Goal: Task Accomplishment & Management: Manage account settings

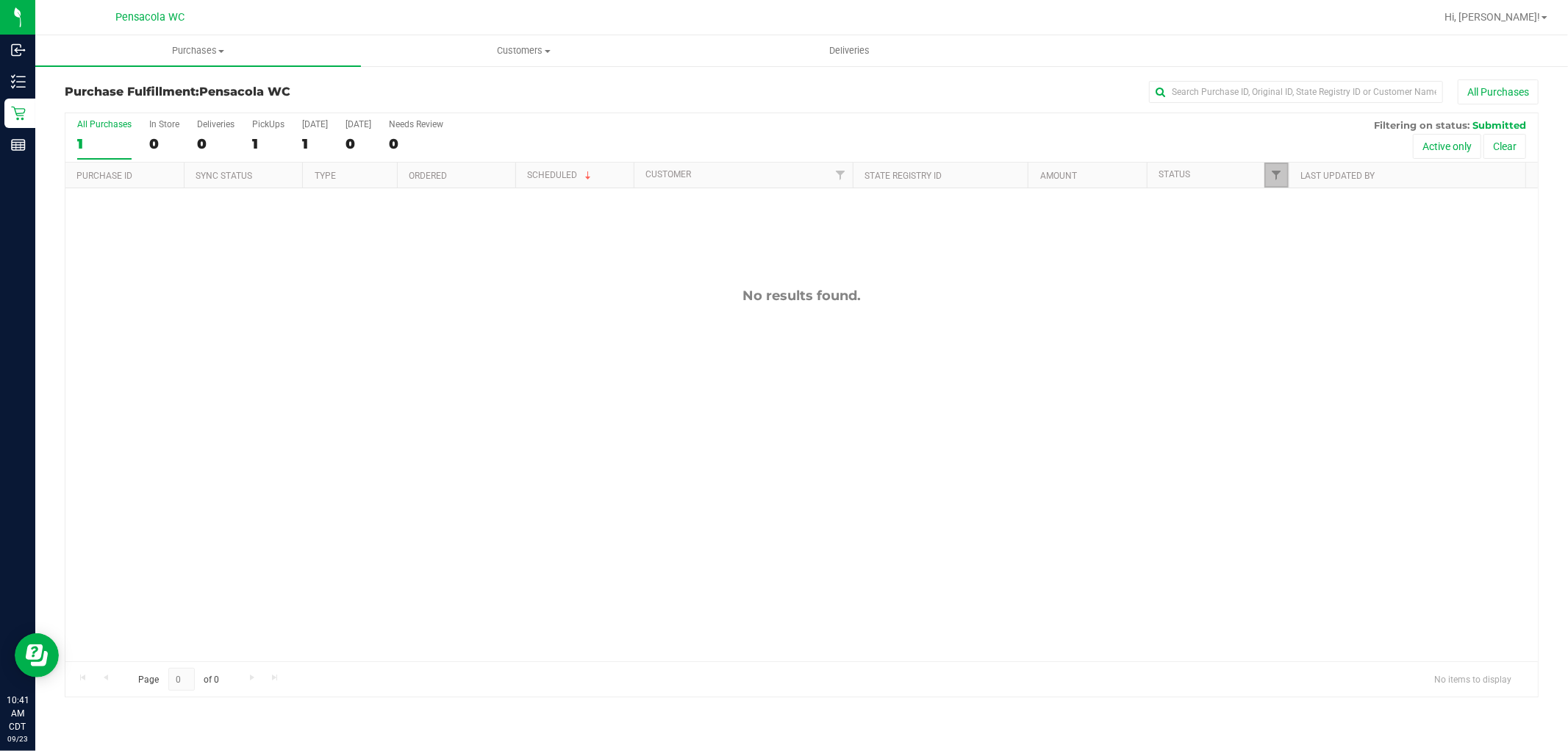
click at [1282, 179] on link "Filter" at bounding box center [1276, 174] width 24 height 25
click at [1284, 331] on li "Packed" at bounding box center [1349, 337] width 152 height 16
click at [1285, 335] on input "Packed" at bounding box center [1283, 336] width 10 height 10
checkbox input "true"
click at [1318, 417] on button "Filter" at bounding box center [1308, 432] width 71 height 32
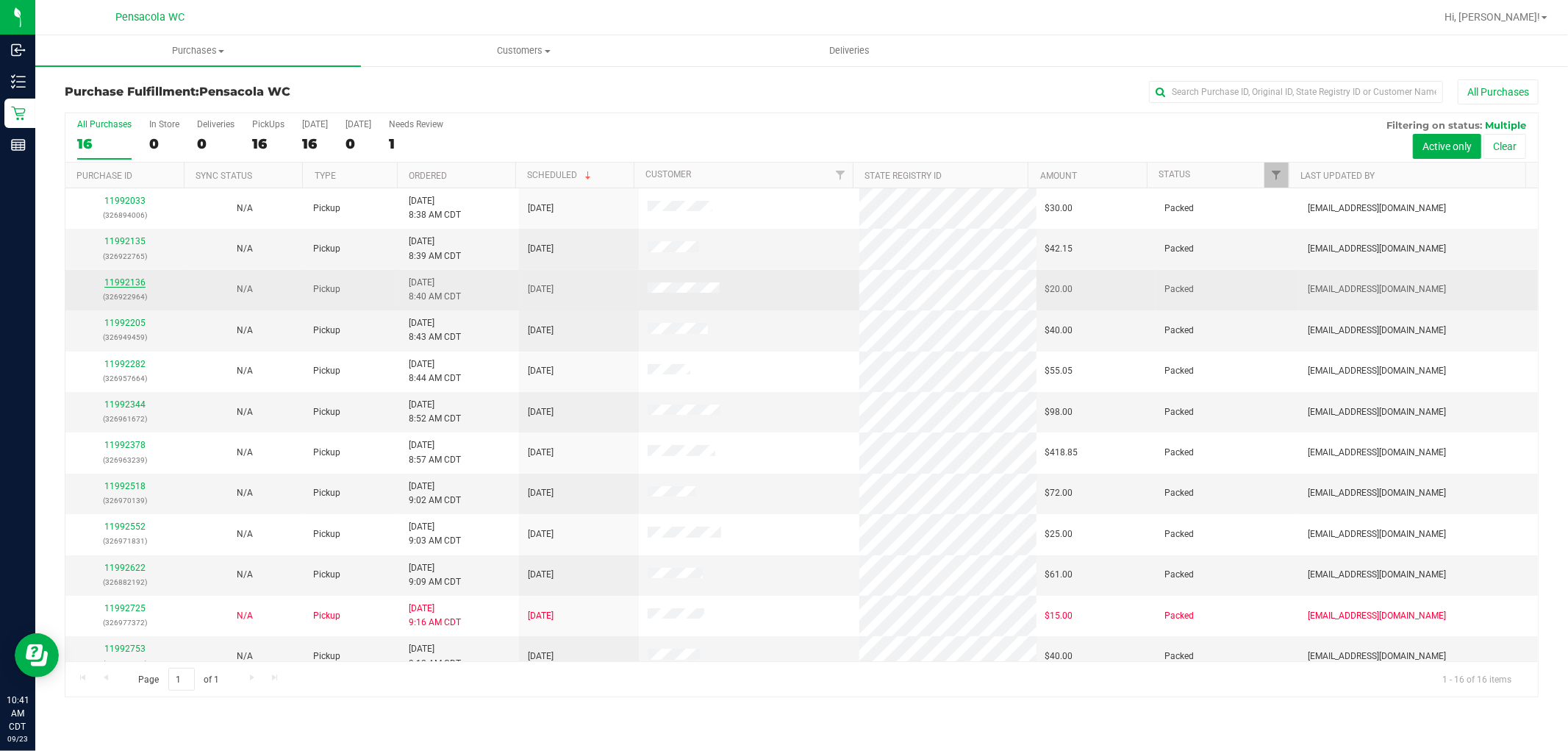
click at [111, 285] on link "11992136" at bounding box center [125, 282] width 41 height 10
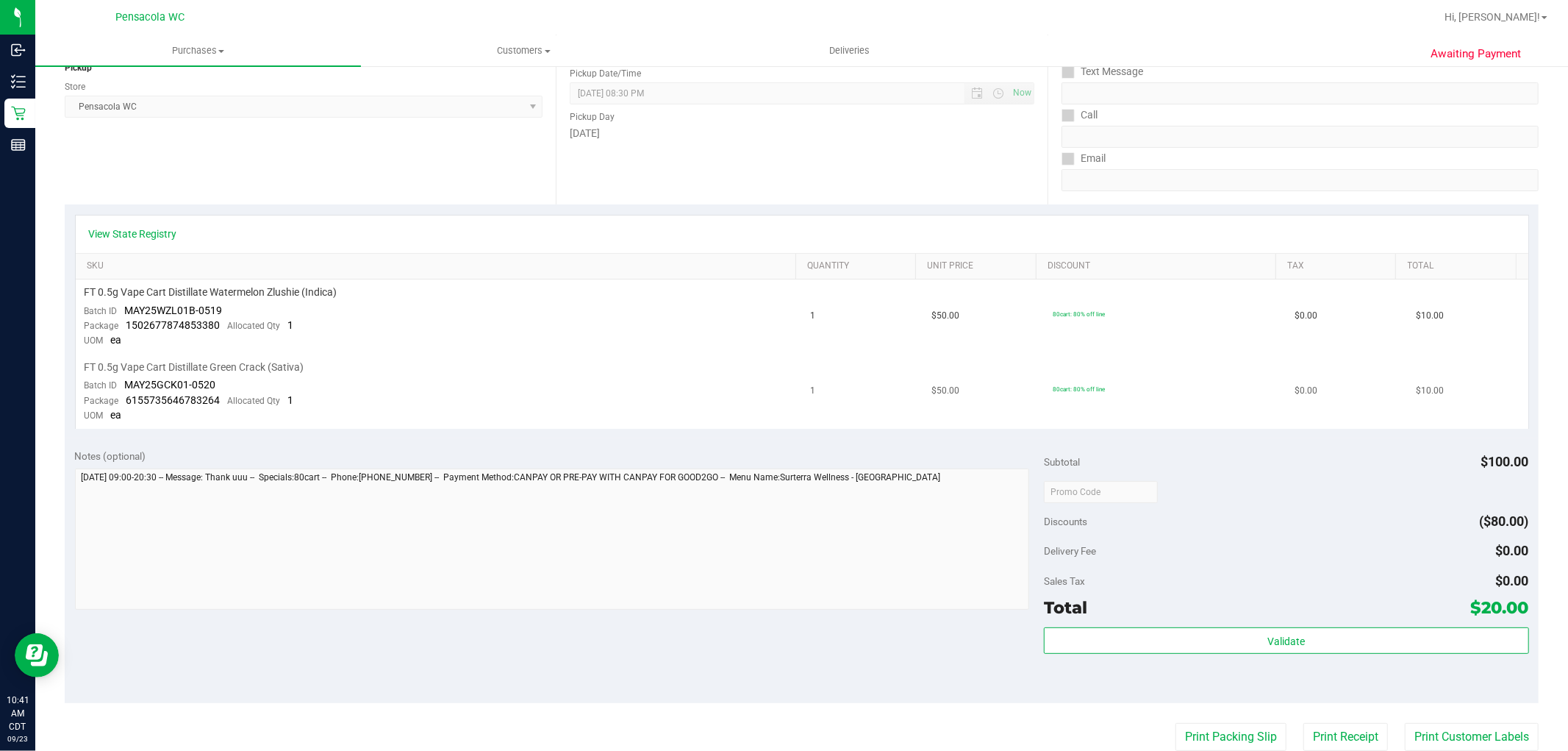
scroll to position [163, 0]
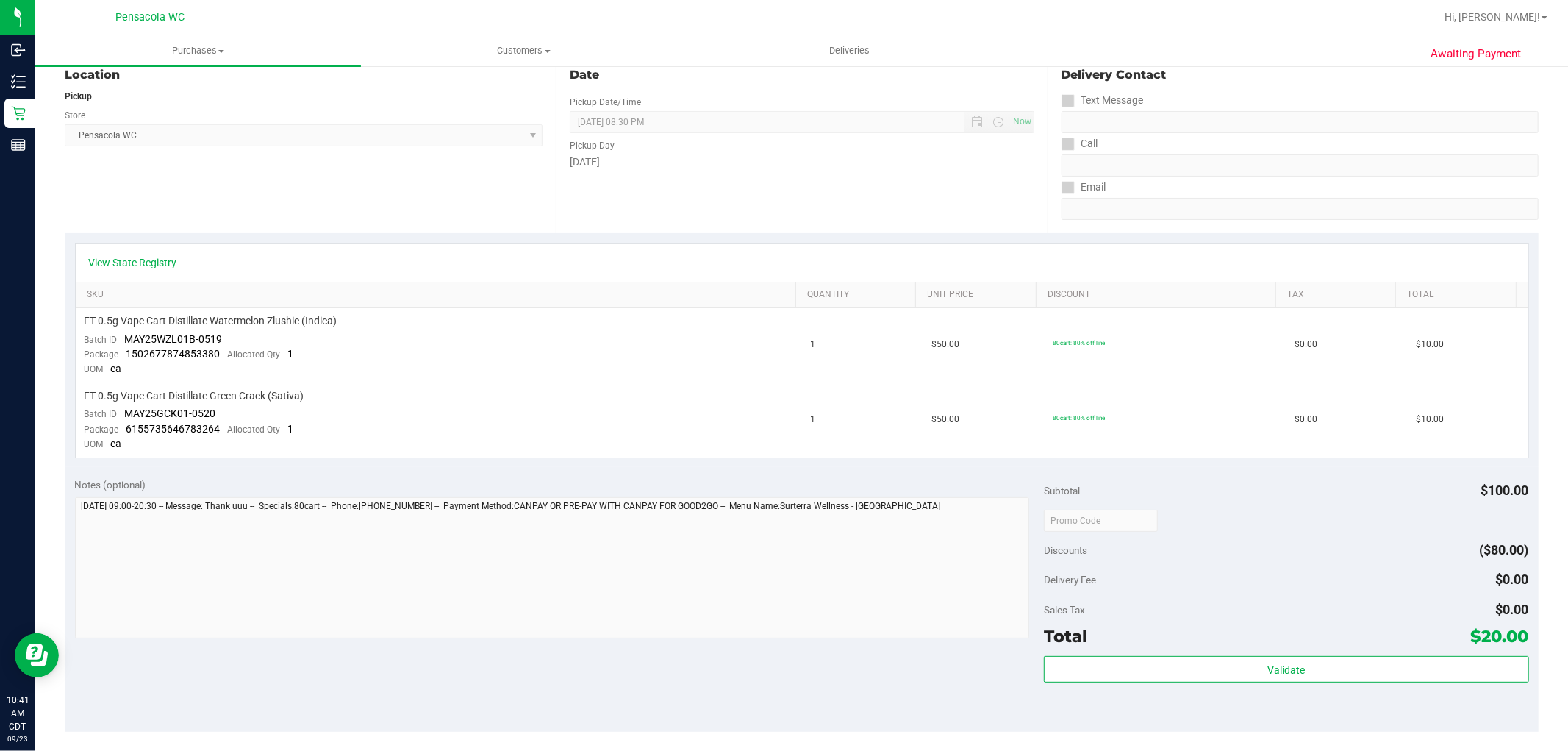
click at [177, 262] on div "View State Registry" at bounding box center [801, 262] width 1426 height 15
click at [167, 260] on link "View State Registry" at bounding box center [132, 262] width 88 height 15
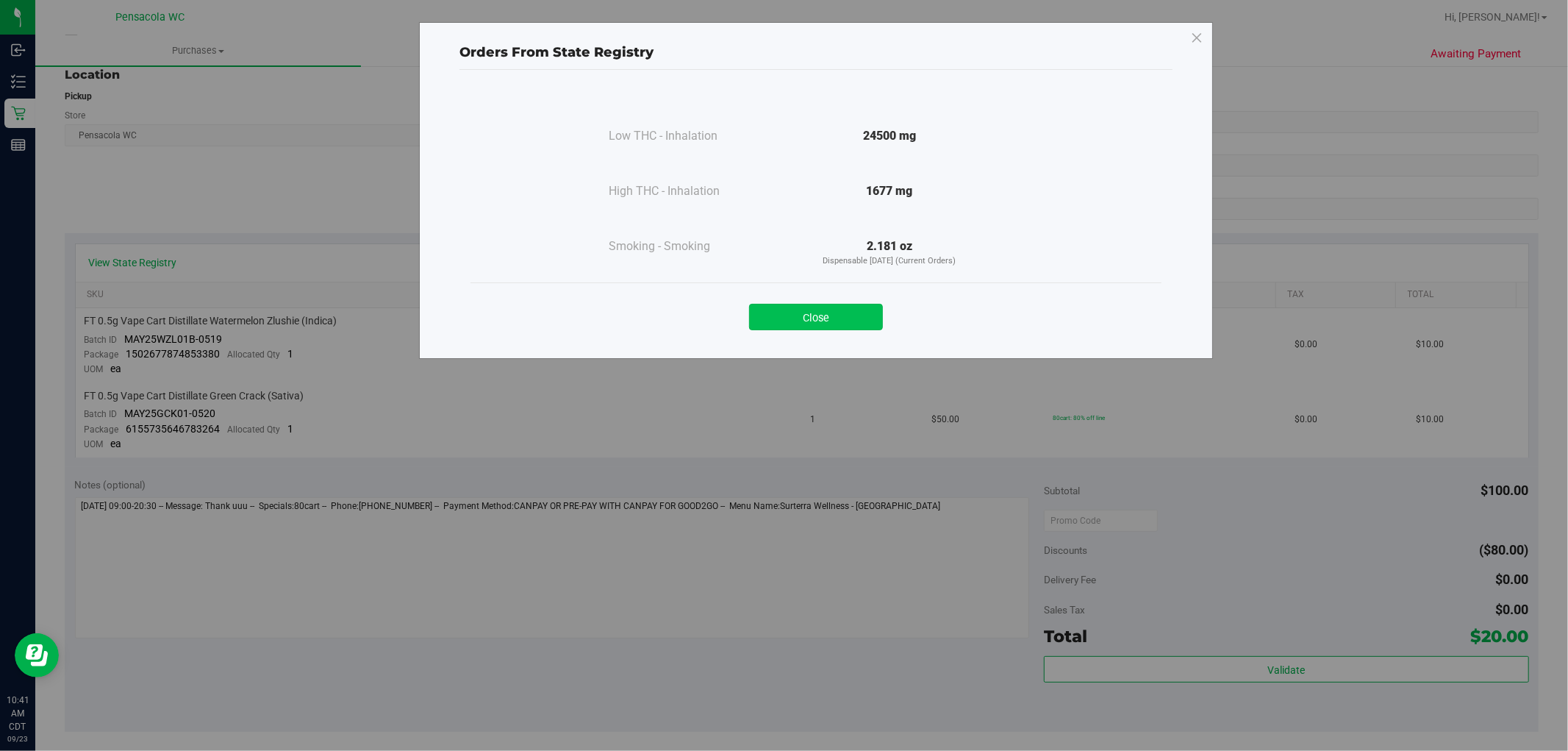
click at [808, 307] on button "Close" at bounding box center [816, 317] width 134 height 26
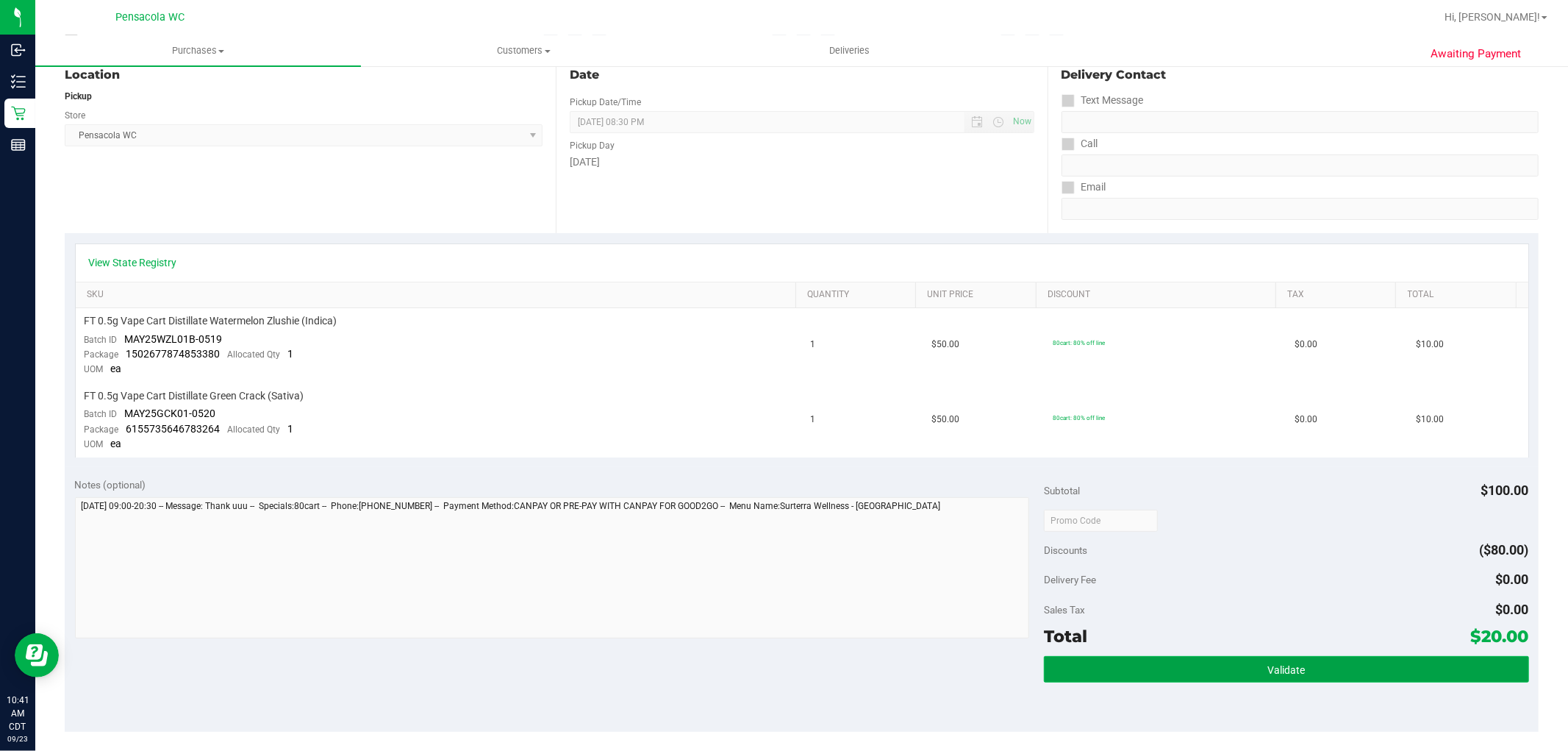
click at [1288, 661] on button "Validate" at bounding box center [1286, 669] width 484 height 26
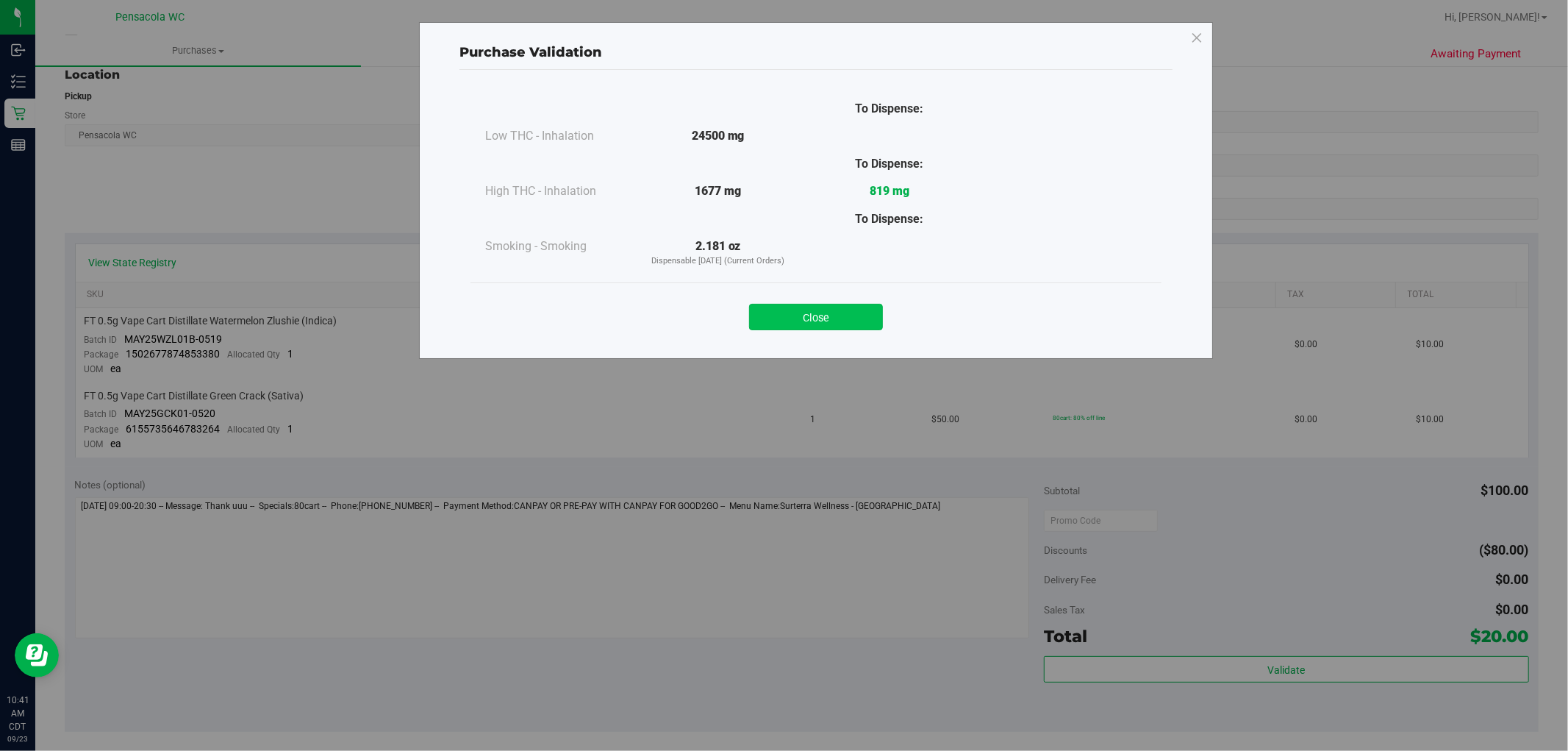
click at [821, 321] on button "Close" at bounding box center [816, 317] width 134 height 26
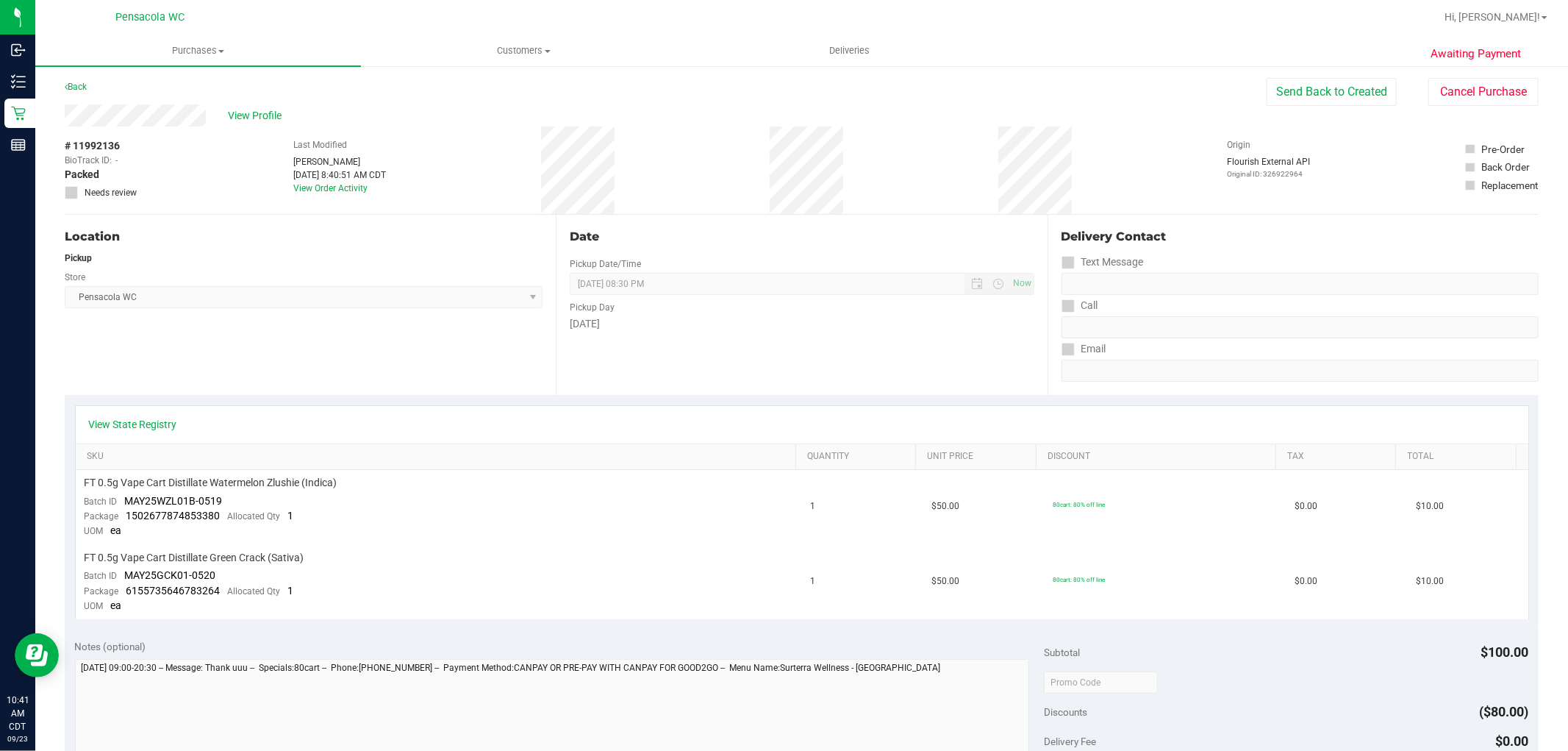
scroll to position [0, 0]
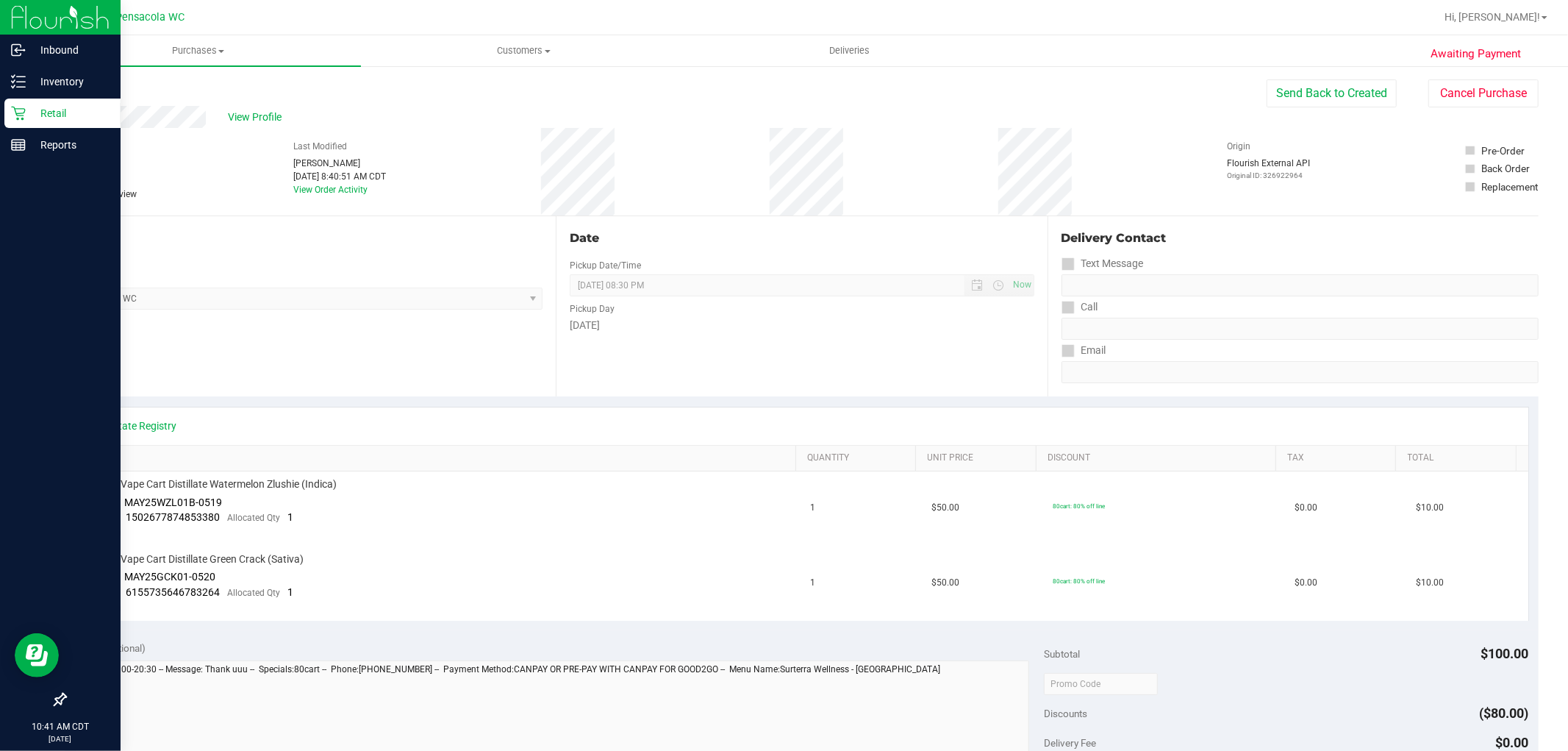
click at [27, 115] on p "Retail" at bounding box center [70, 113] width 88 height 17
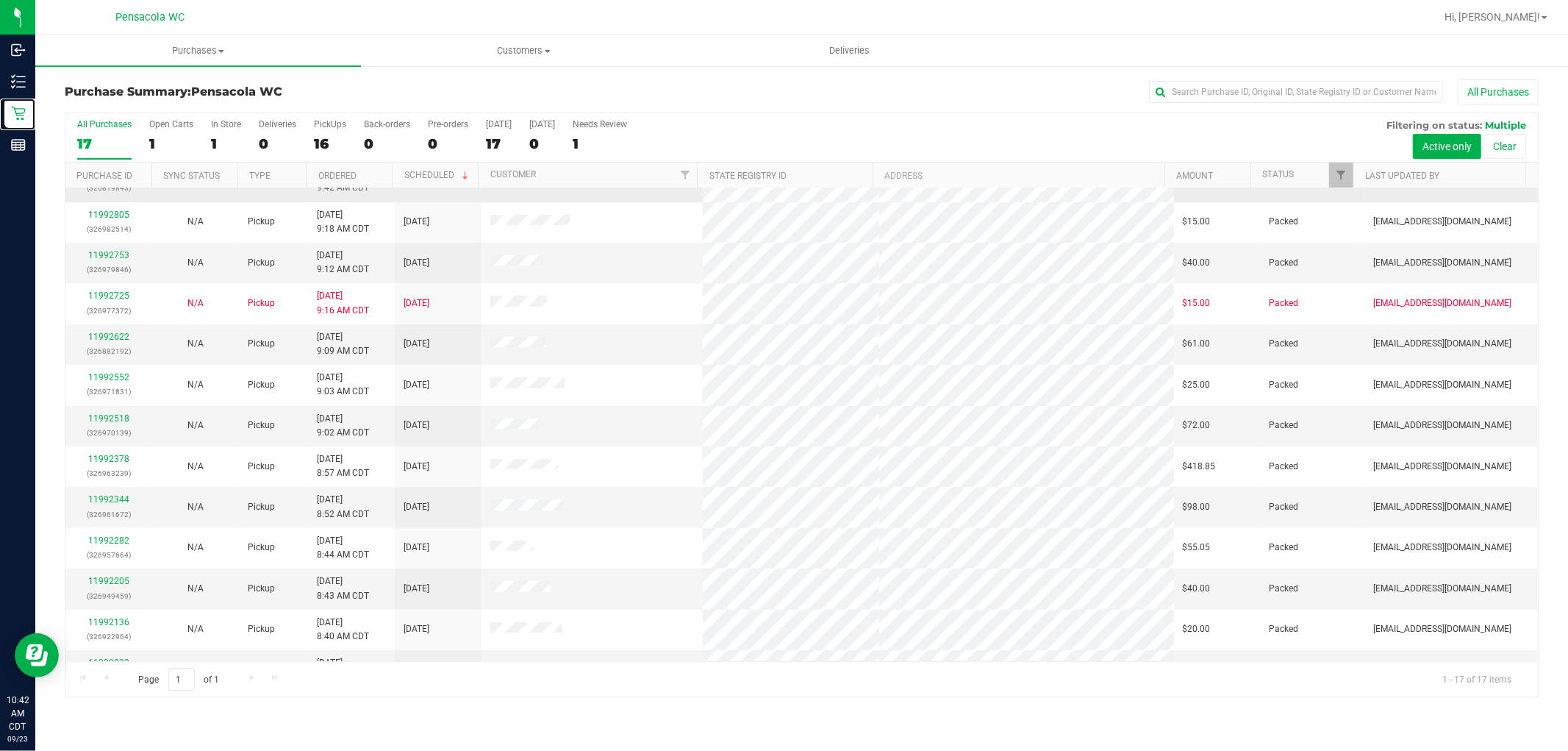
scroll to position [56, 0]
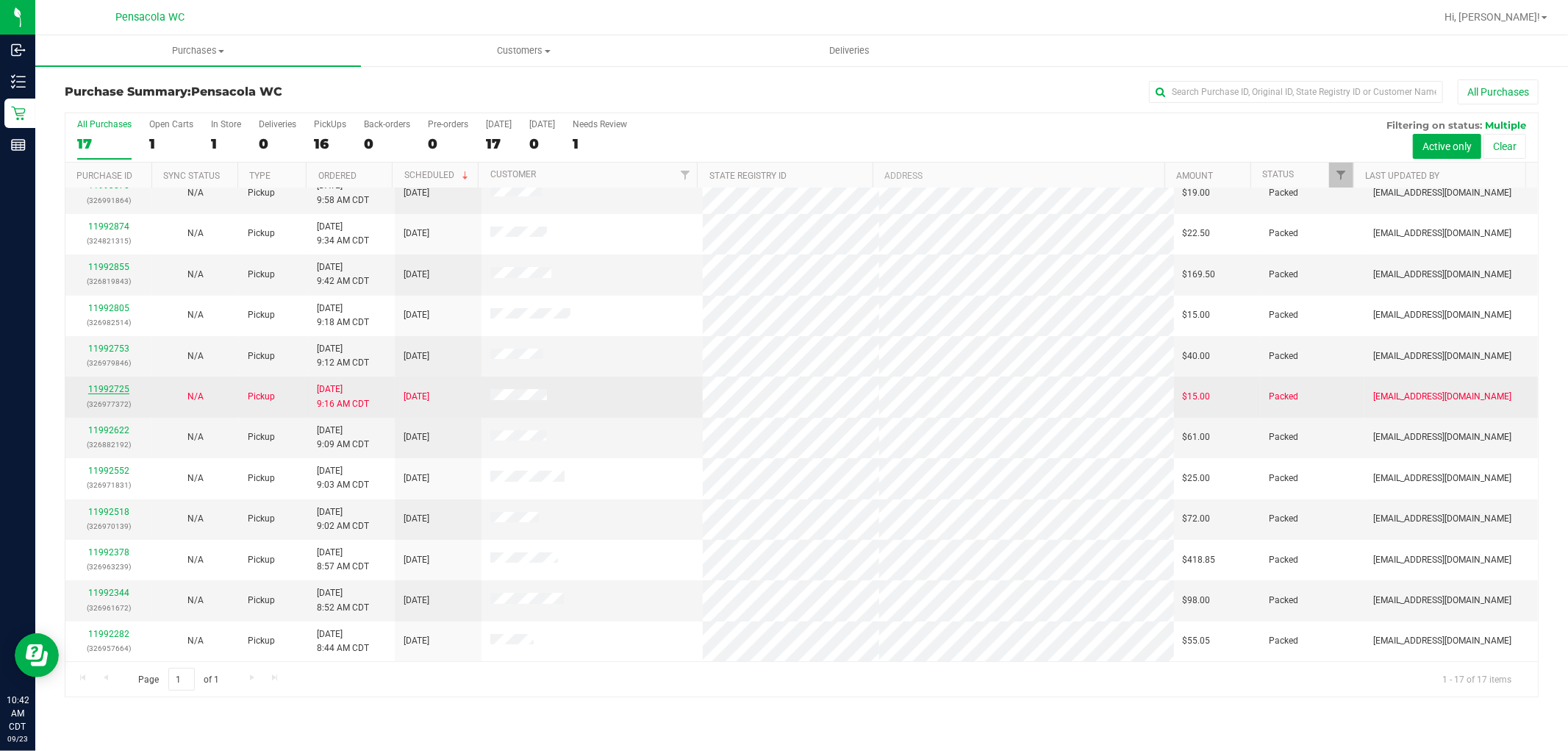
click at [123, 389] on link "11992725" at bounding box center [108, 389] width 41 height 10
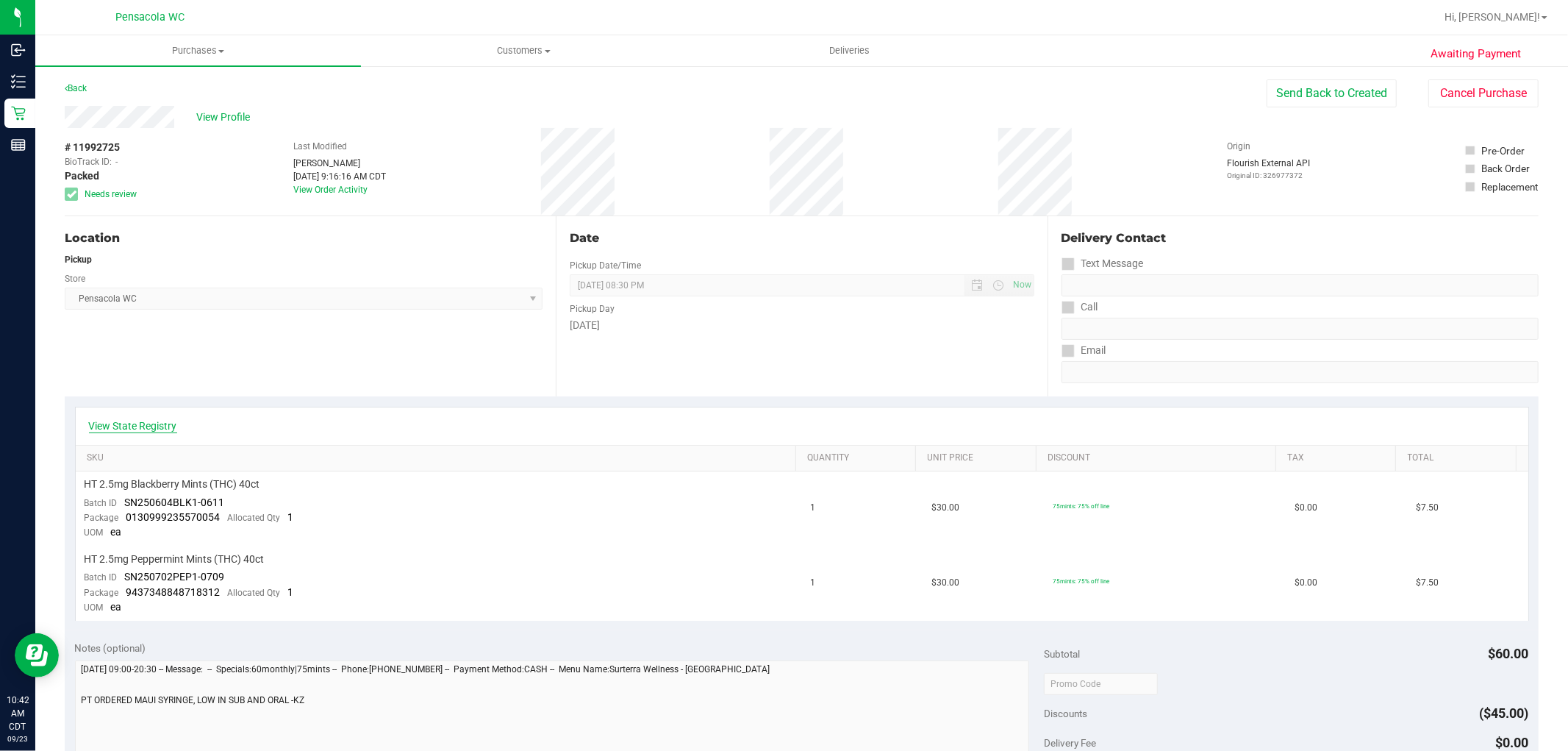
click at [167, 429] on link "View State Registry" at bounding box center [132, 425] width 88 height 15
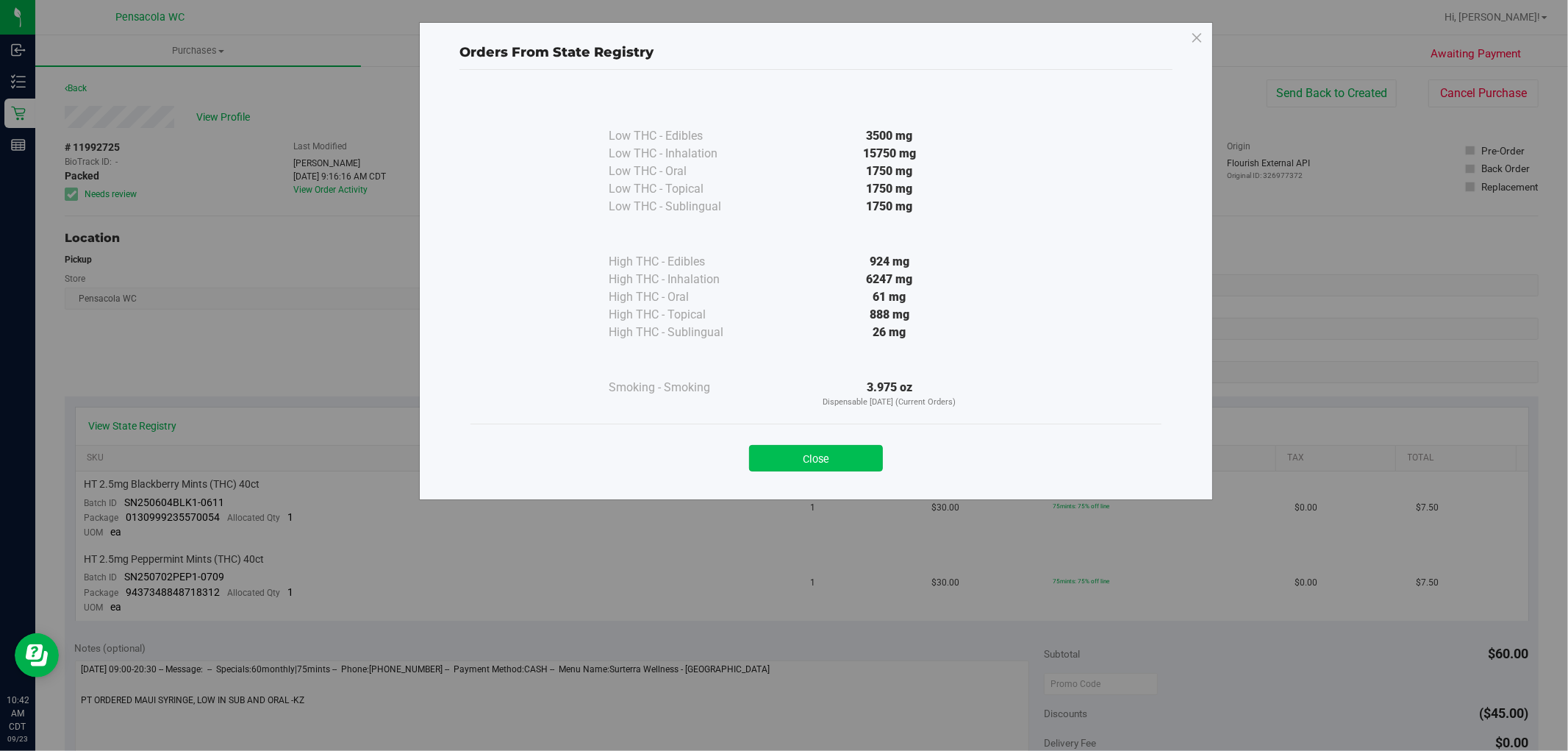
click at [817, 456] on button "Close" at bounding box center [816, 458] width 134 height 26
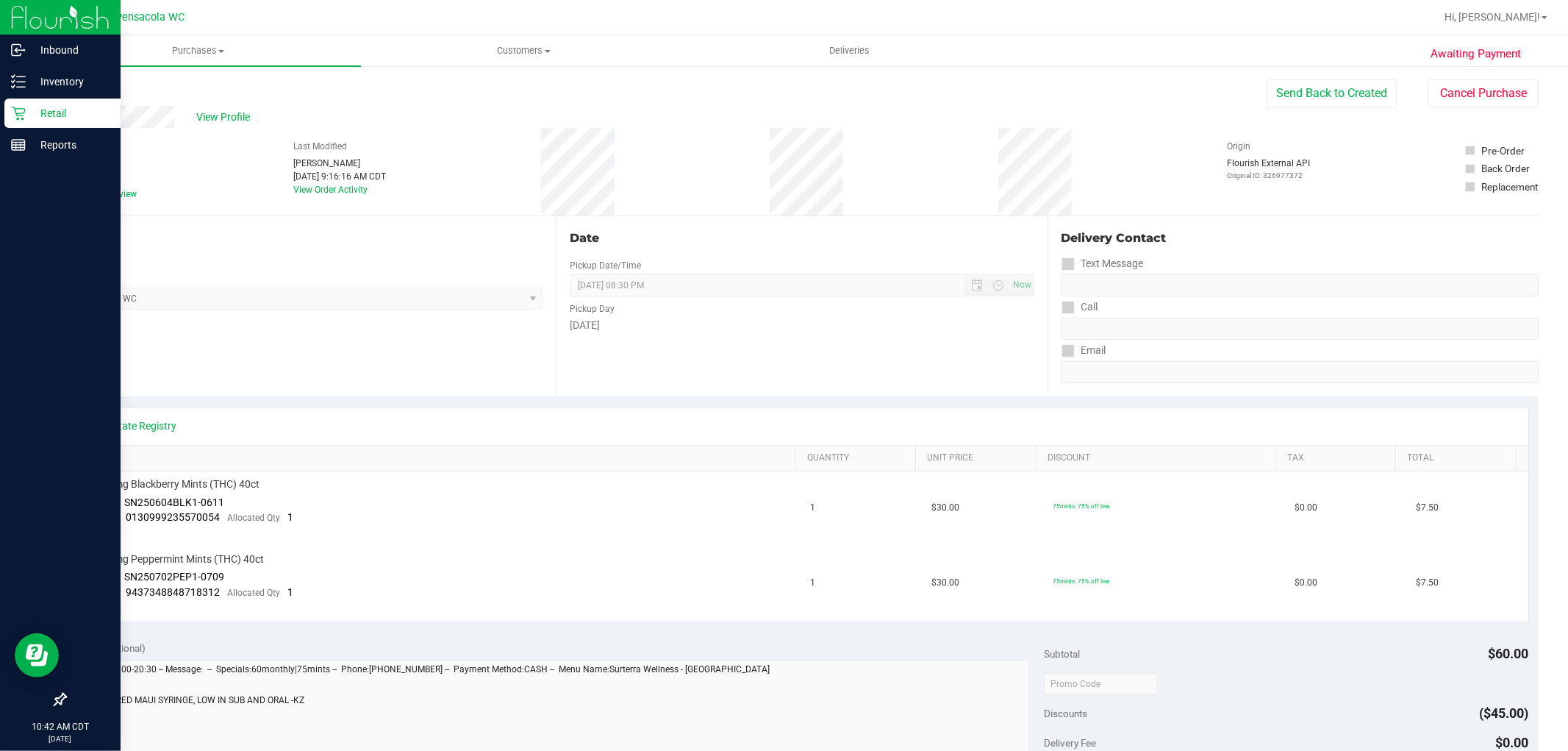
click at [17, 116] on icon at bounding box center [18, 113] width 15 height 15
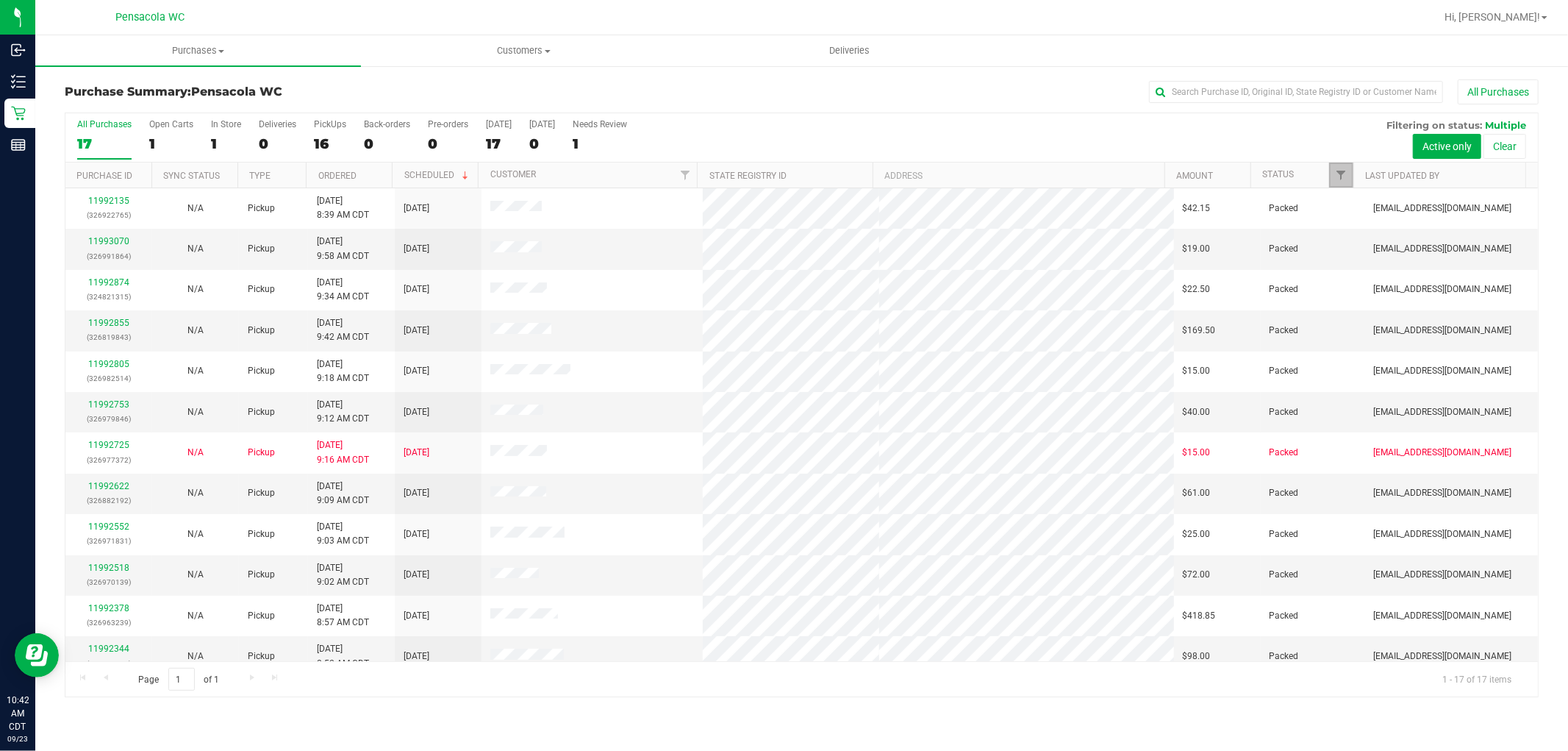
click at [1331, 181] on link "Filter" at bounding box center [1342, 174] width 24 height 25
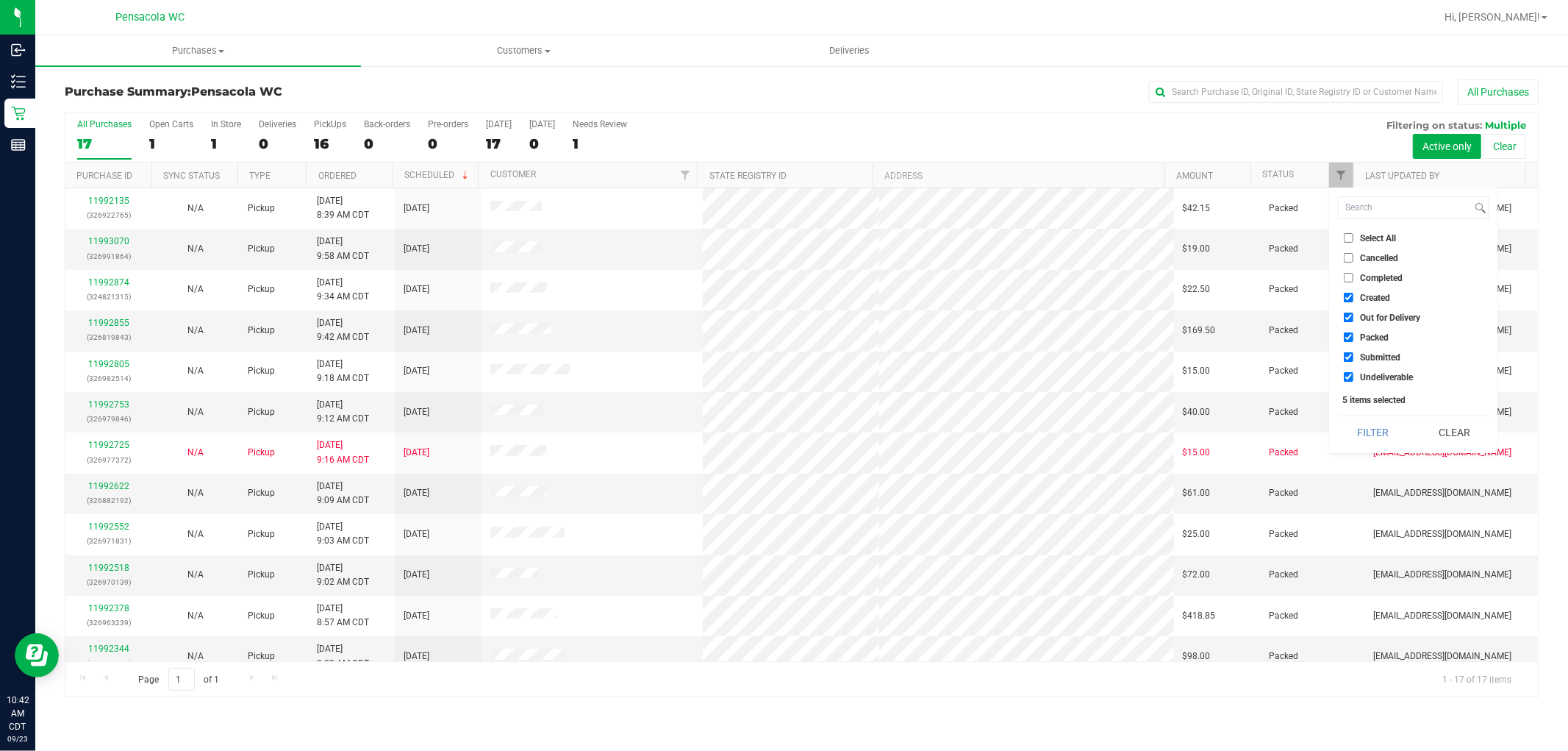
click at [1362, 239] on span "Select All" at bounding box center [1377, 238] width 36 height 9
click at [1354, 239] on input "Select All" at bounding box center [1348, 238] width 10 height 10
checkbox input "true"
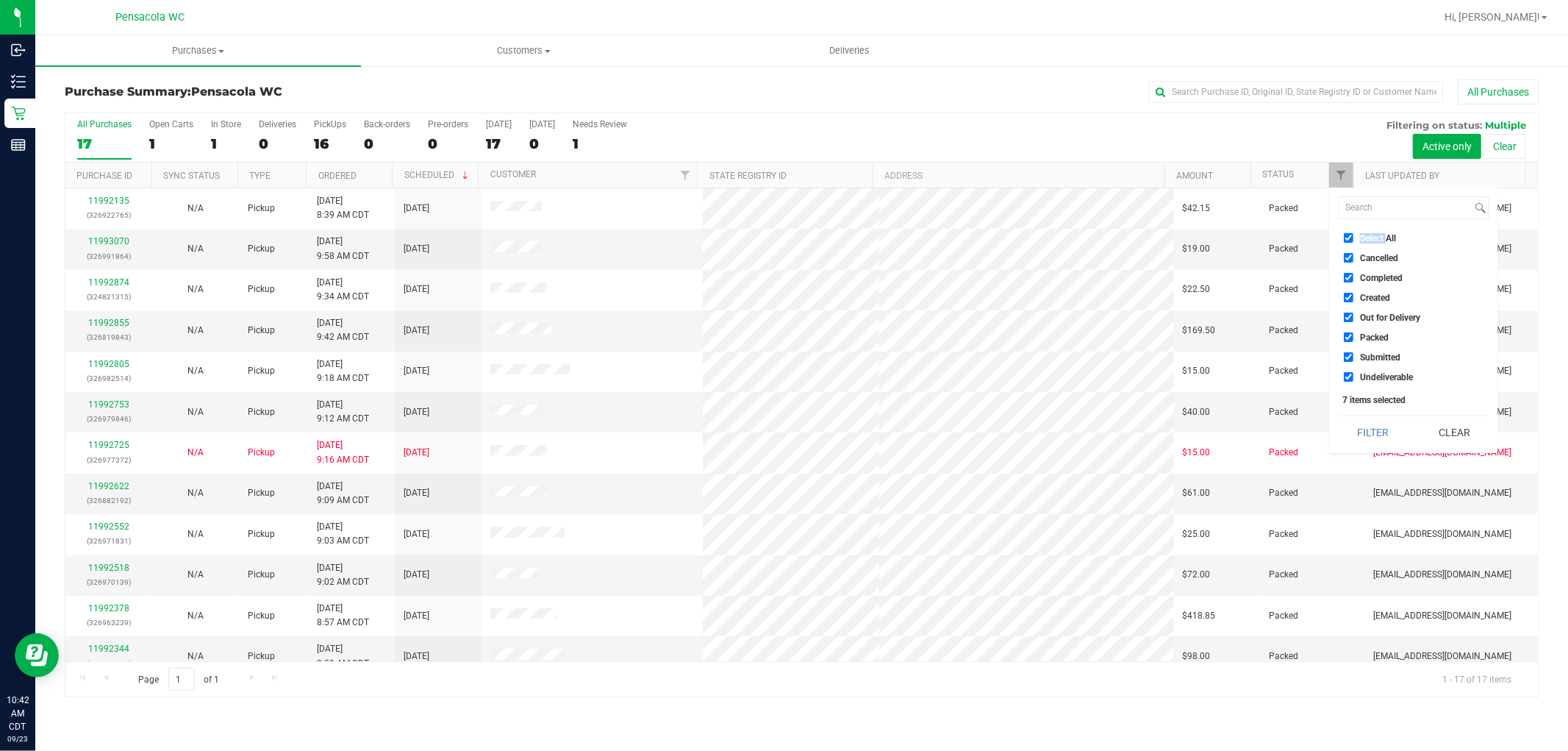
click at [1362, 239] on span "Select All" at bounding box center [1377, 238] width 36 height 9
click at [1354, 239] on input "Select All" at bounding box center [1348, 238] width 10 height 10
checkbox input "false"
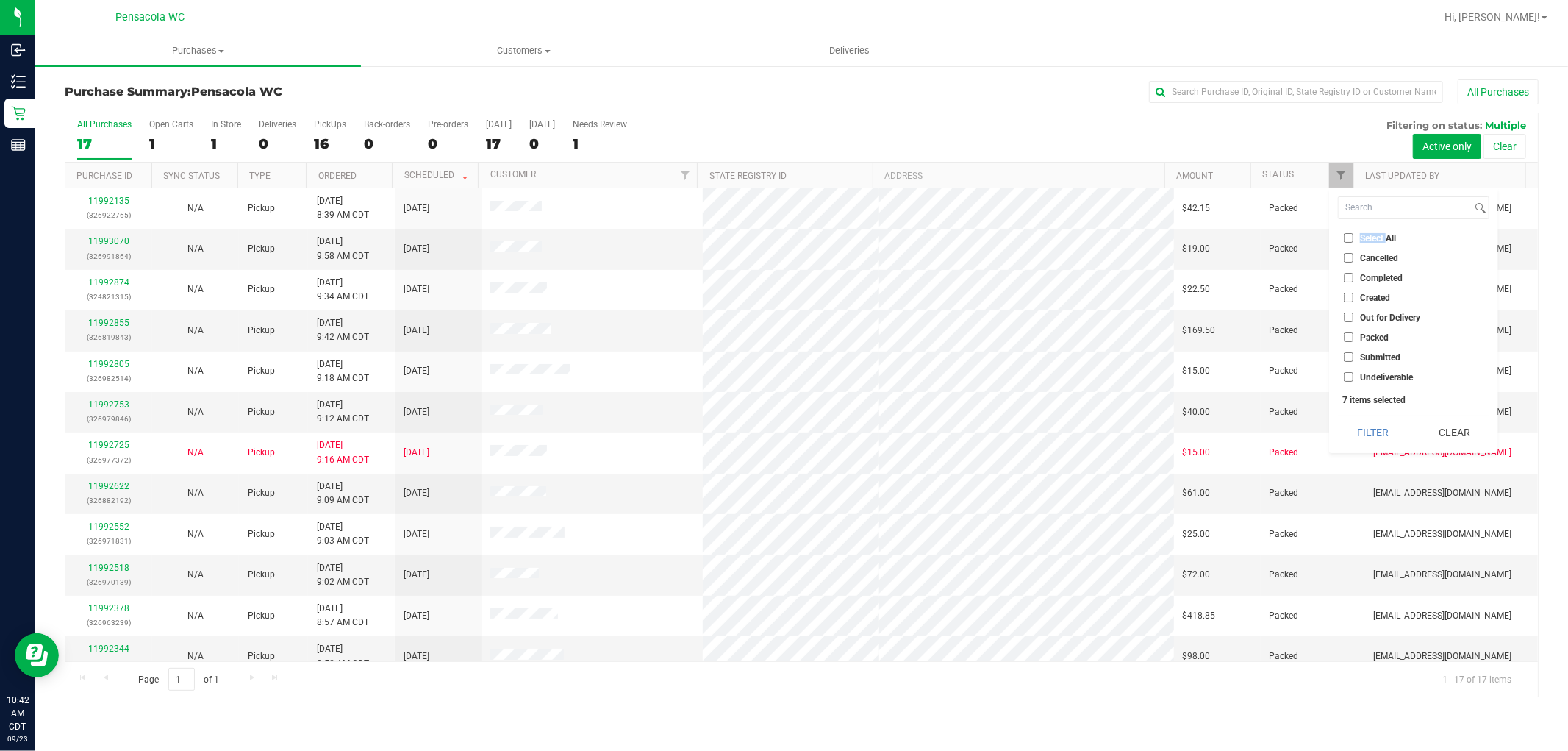
checkbox input "false"
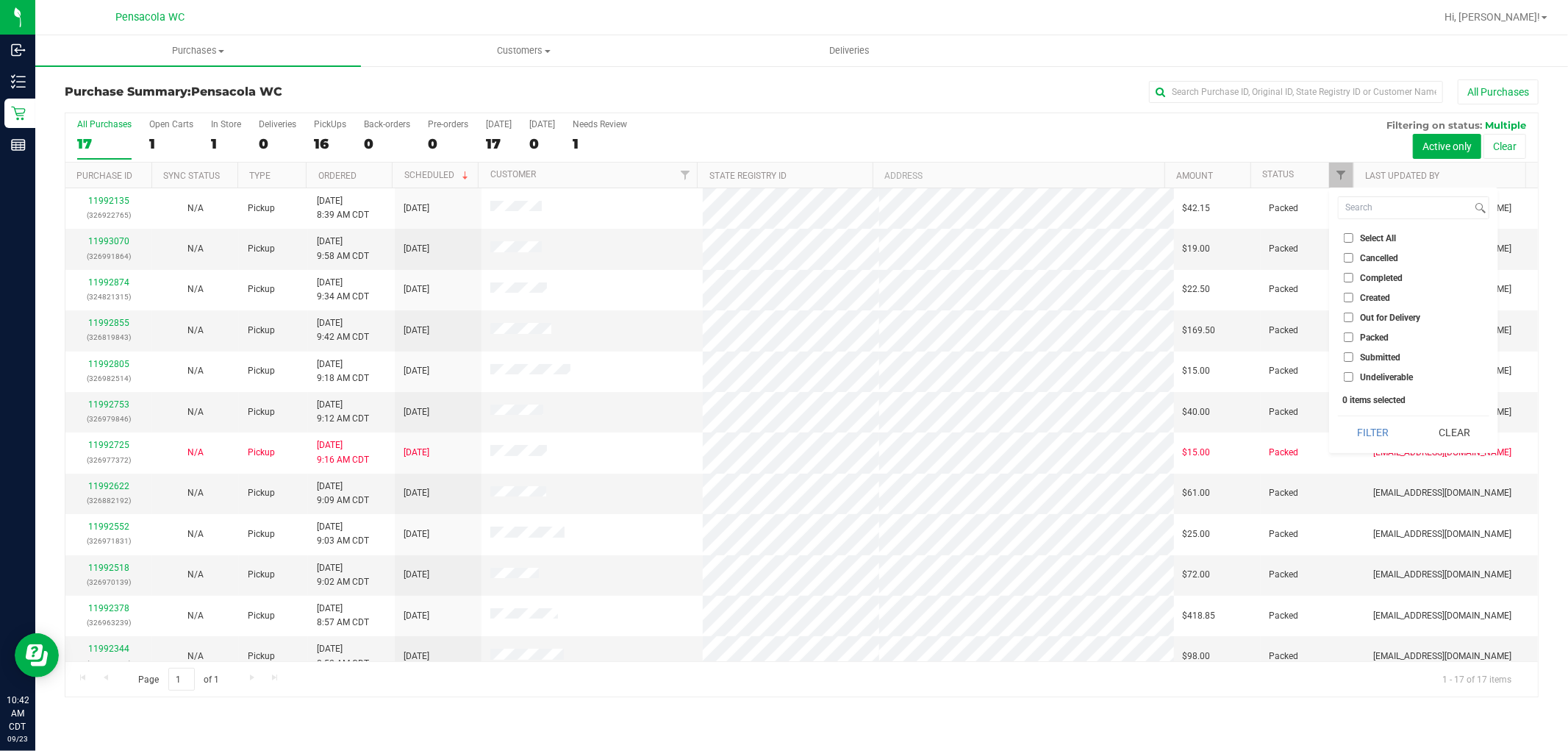
click at [1378, 356] on span "Submitted" at bounding box center [1380, 357] width 40 height 9
click at [1354, 356] on input "Submitted" at bounding box center [1348, 356] width 10 height 10
checkbox input "true"
click at [1359, 423] on button "Filter" at bounding box center [1373, 432] width 71 height 32
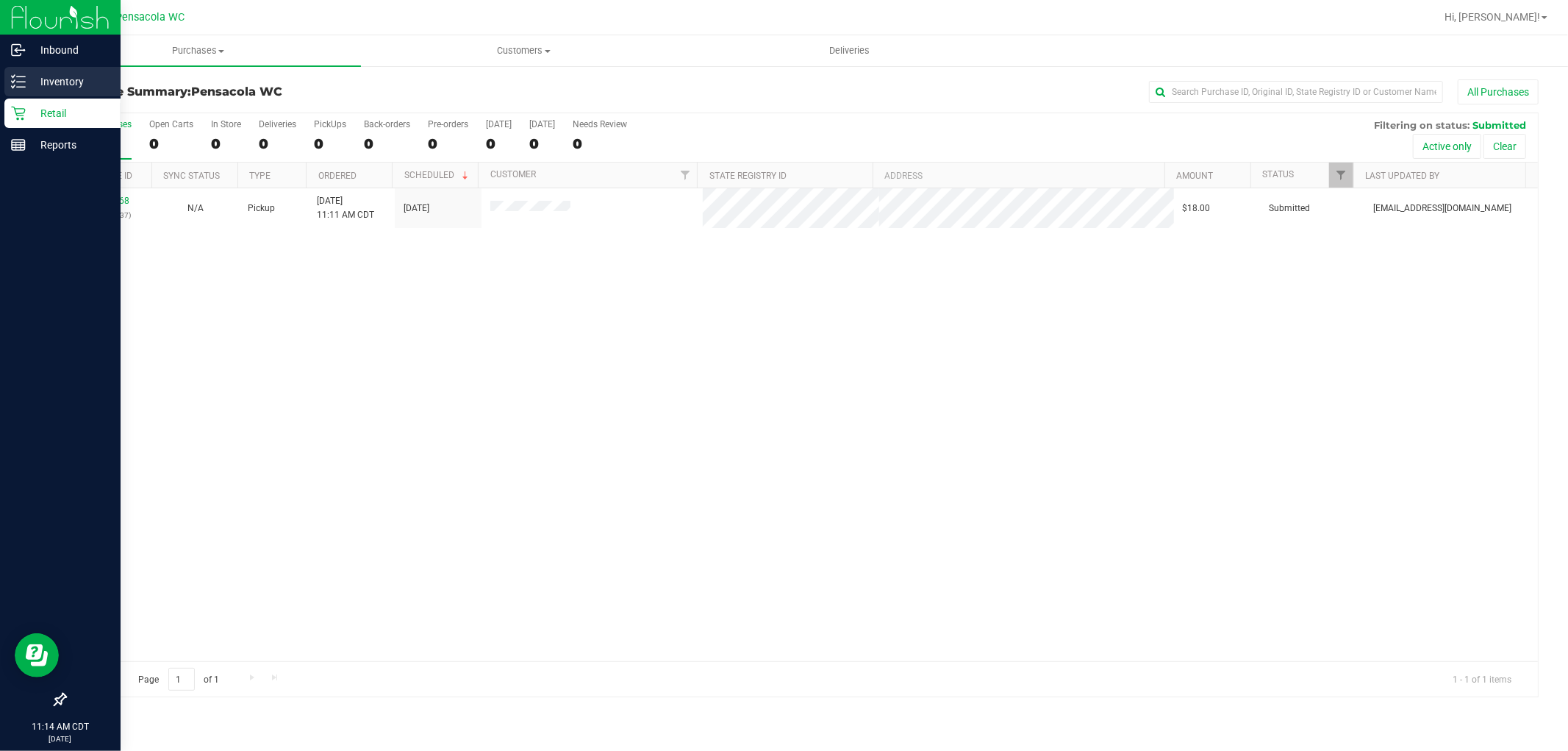
click at [22, 87] on line at bounding box center [20, 87] width 8 height 0
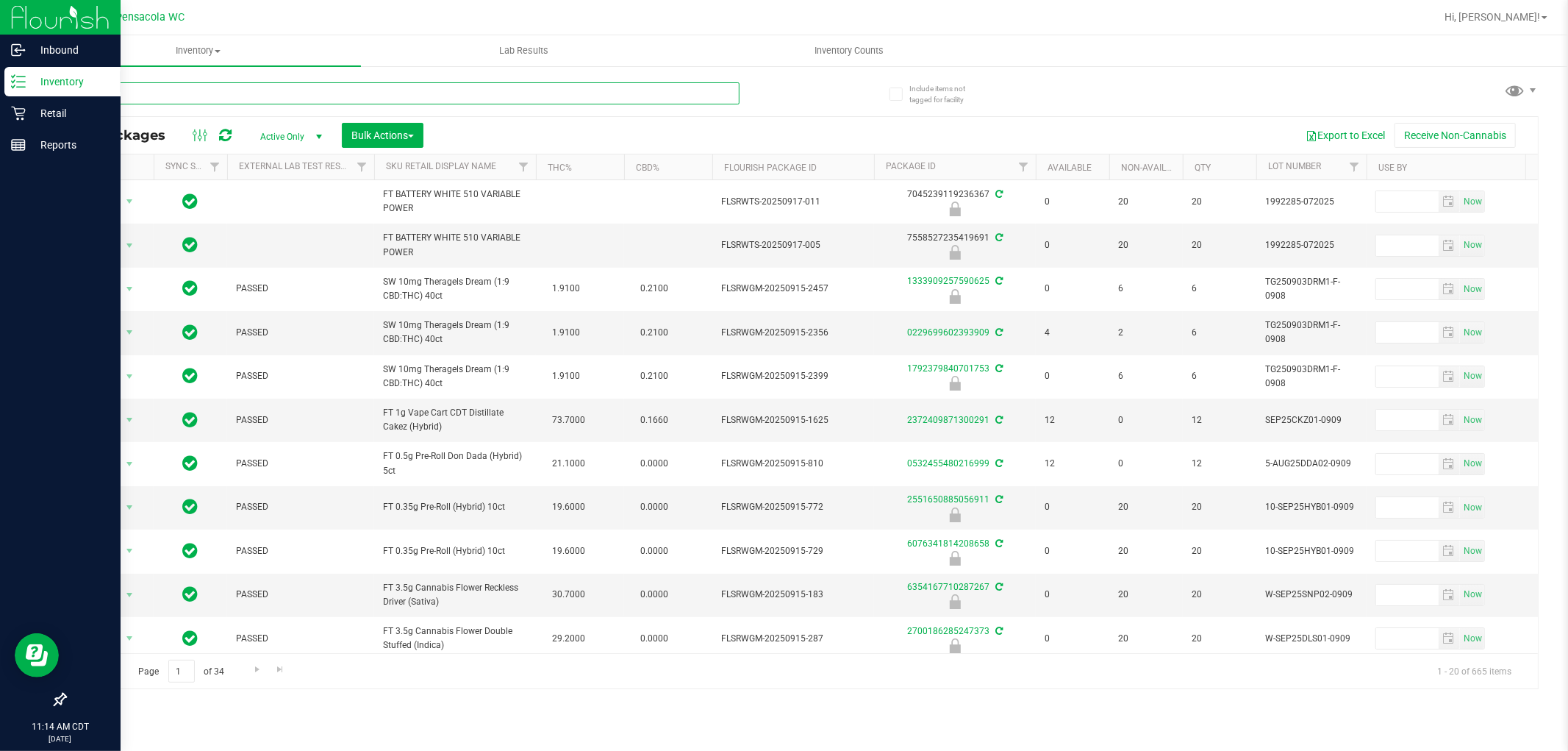
click at [311, 92] on input "text" at bounding box center [402, 93] width 675 height 22
type input "5000983521465943"
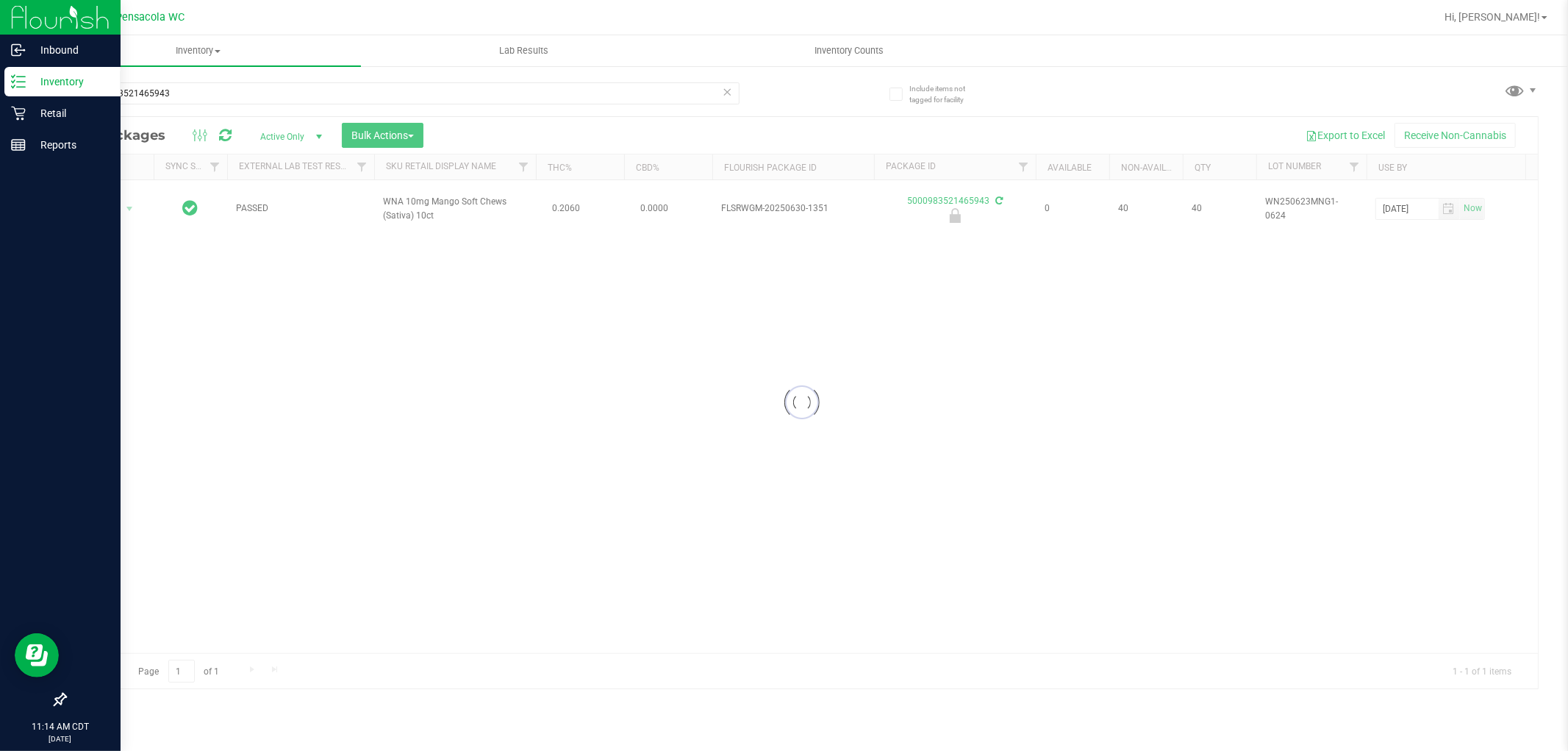
click at [123, 231] on div at bounding box center [801, 403] width 1472 height 572
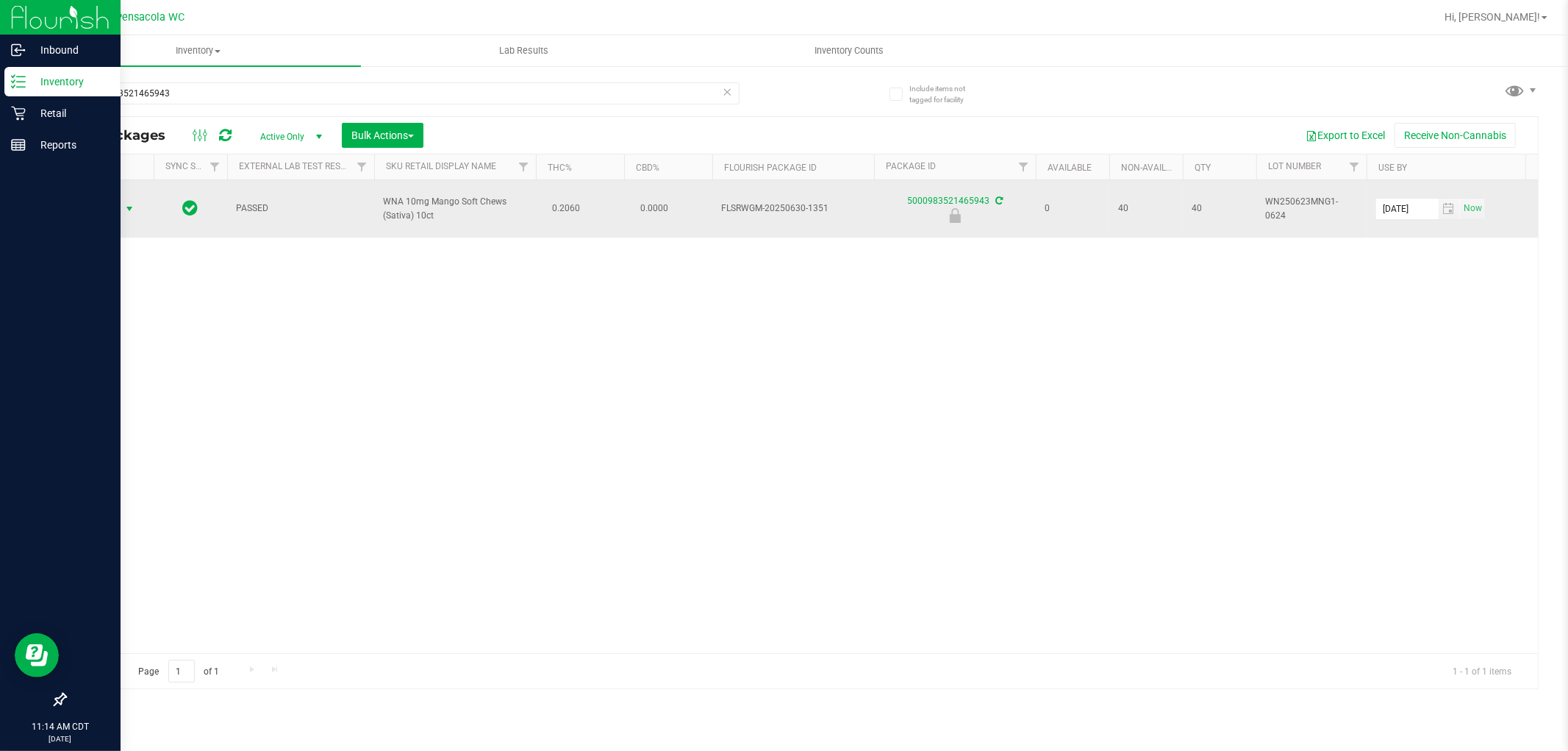
click at [126, 208] on span "select" at bounding box center [130, 209] width 12 height 12
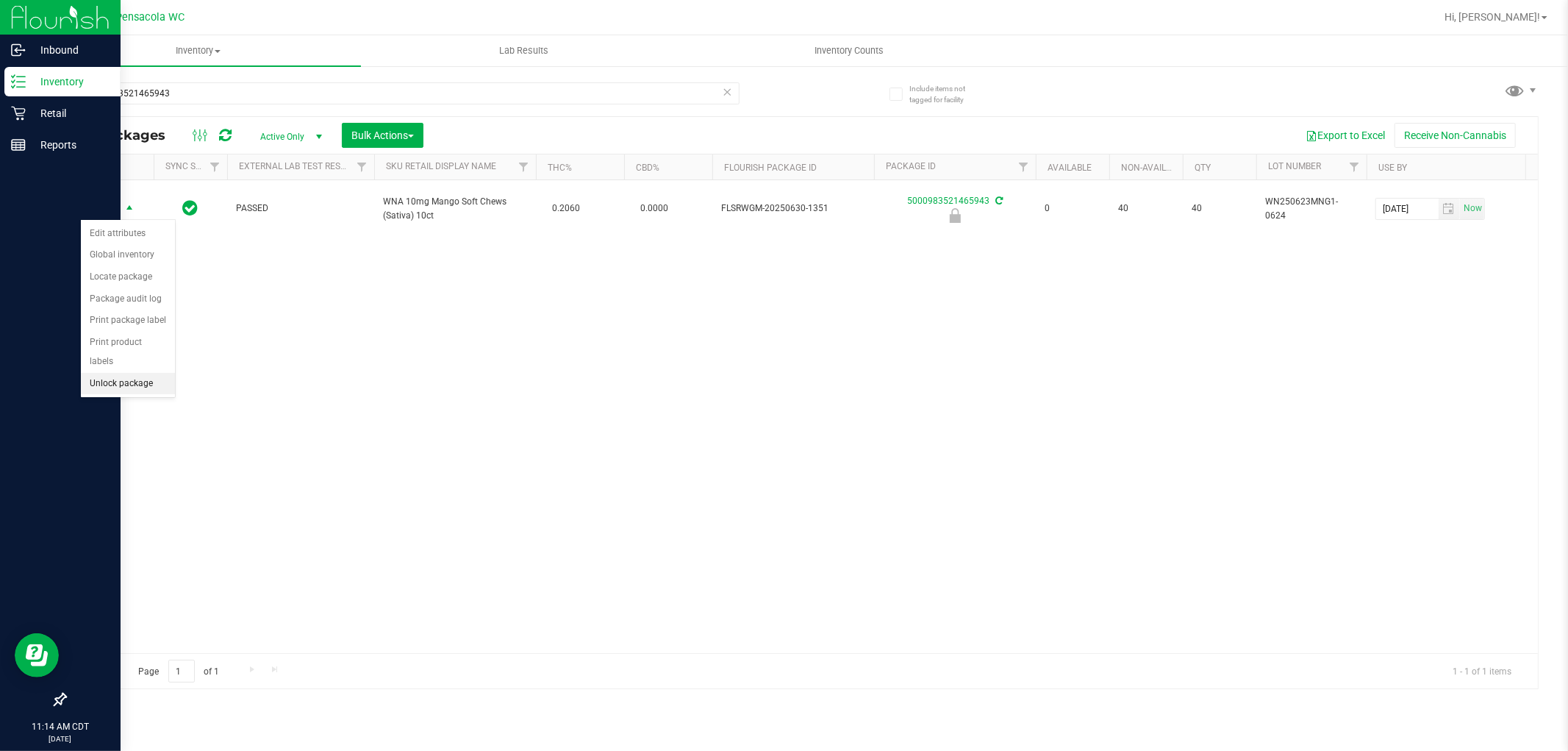
click at [149, 389] on li "Unlock package" at bounding box center [128, 383] width 94 height 22
click at [105, 412] on li "Print product labels" at bounding box center [112, 416] width 63 height 59
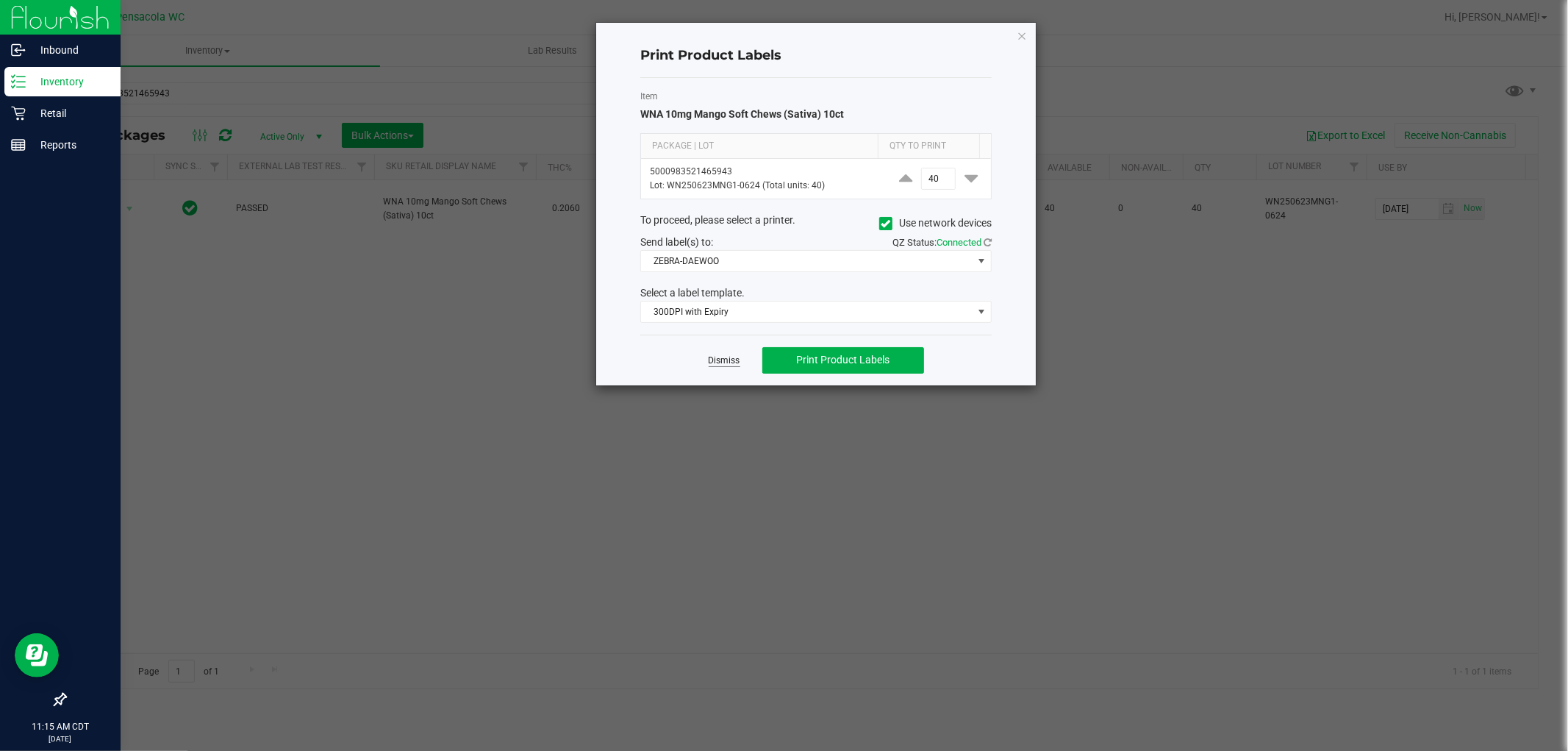
click at [712, 363] on link "Dismiss" at bounding box center [725, 361] width 31 height 12
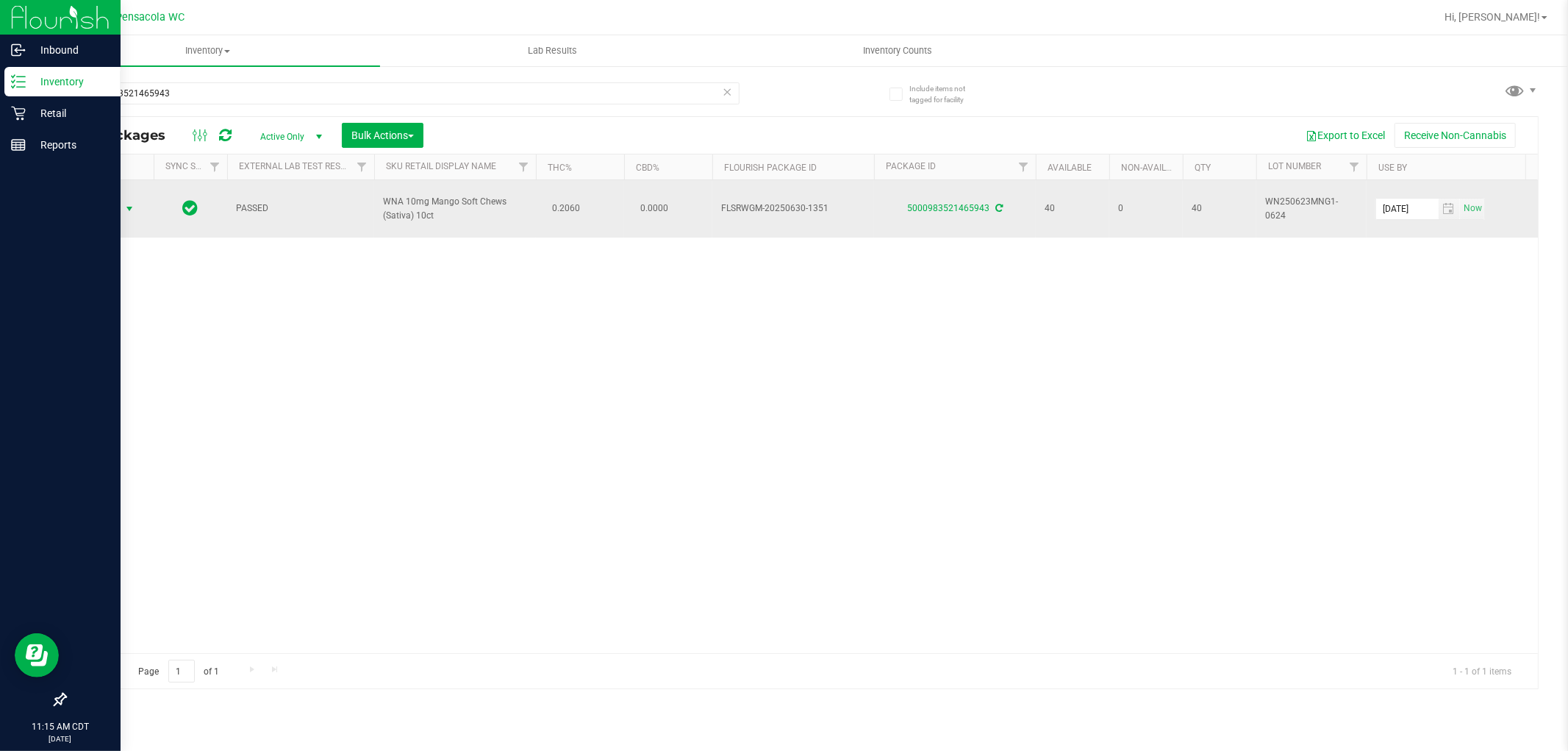
click at [124, 208] on span "select" at bounding box center [130, 209] width 12 height 12
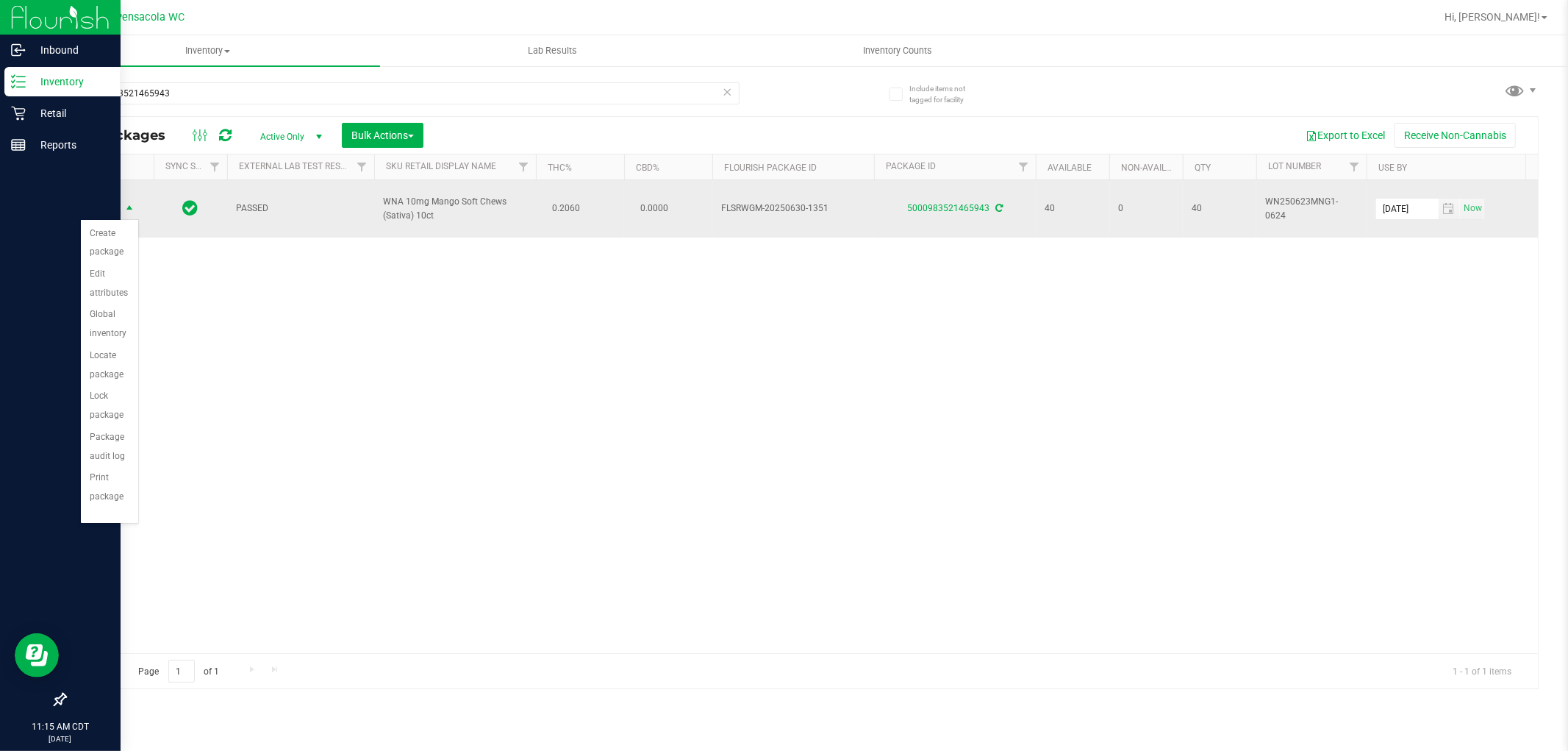
scroll to position [159, 0]
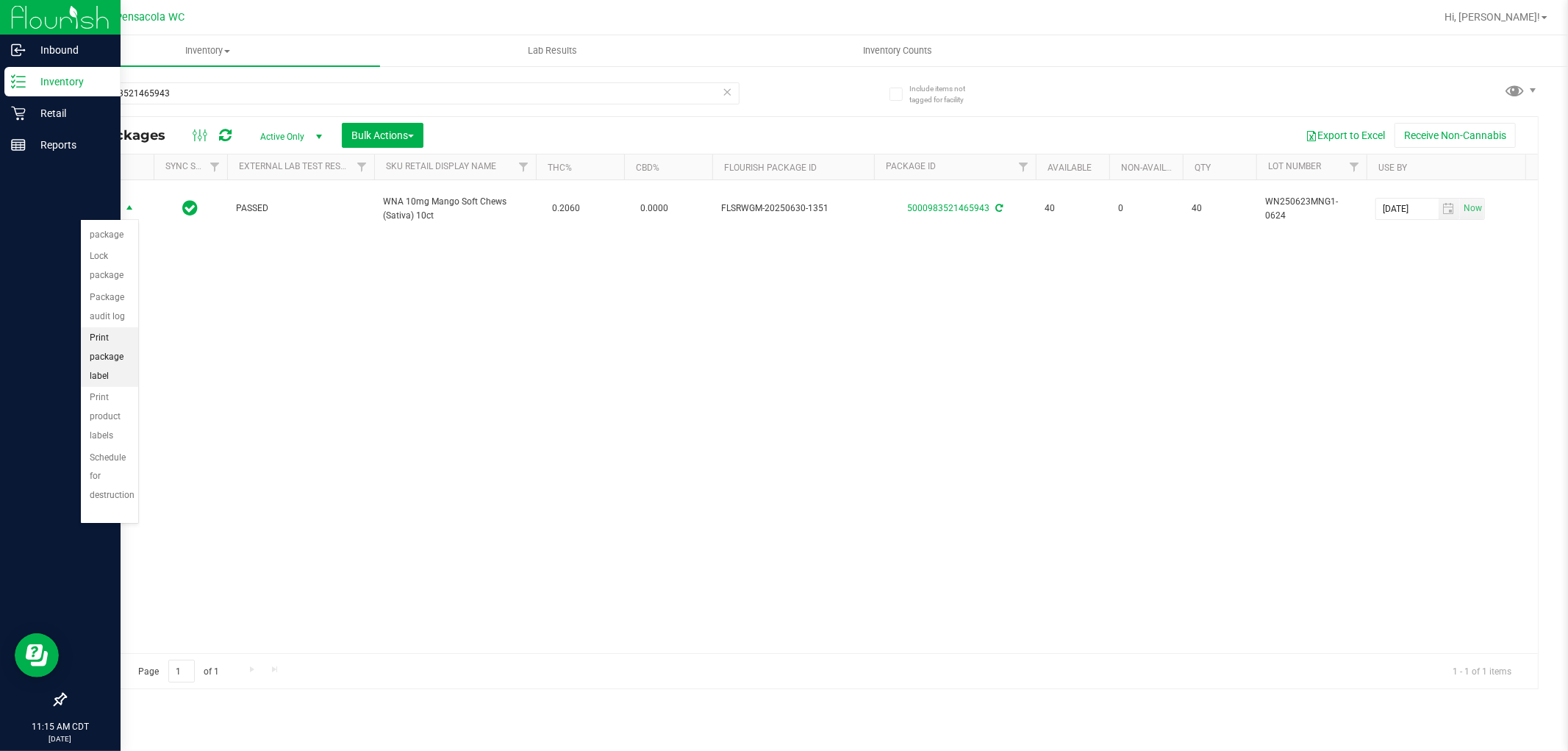
click at [100, 348] on li "Print package label" at bounding box center [110, 357] width 57 height 59
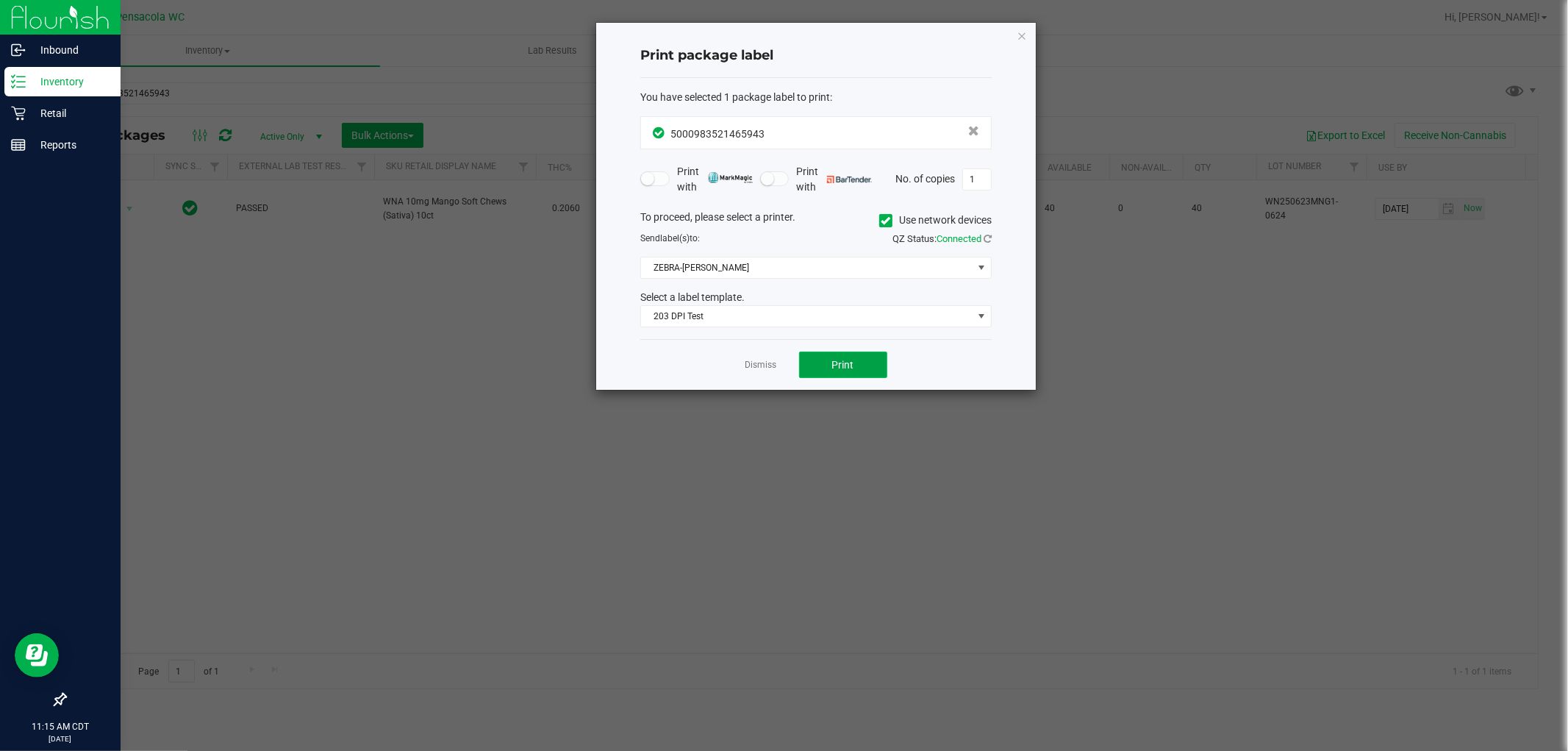
click at [847, 374] on button "Print" at bounding box center [842, 364] width 88 height 26
click at [848, 368] on span "Print" at bounding box center [842, 365] width 22 height 12
click at [752, 361] on link "Dismiss" at bounding box center [761, 365] width 31 height 12
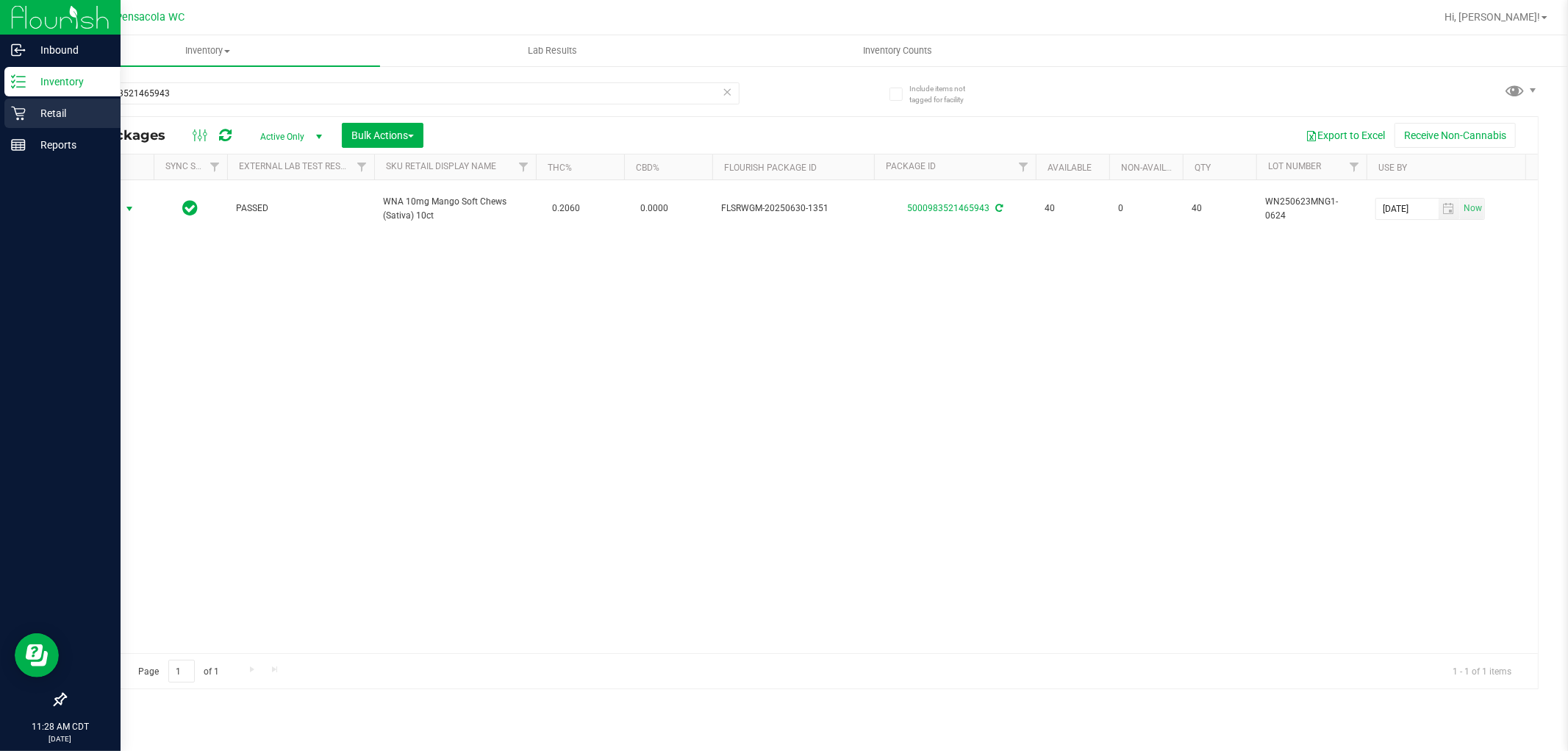
click at [10, 122] on div "Retail" at bounding box center [62, 113] width 116 height 30
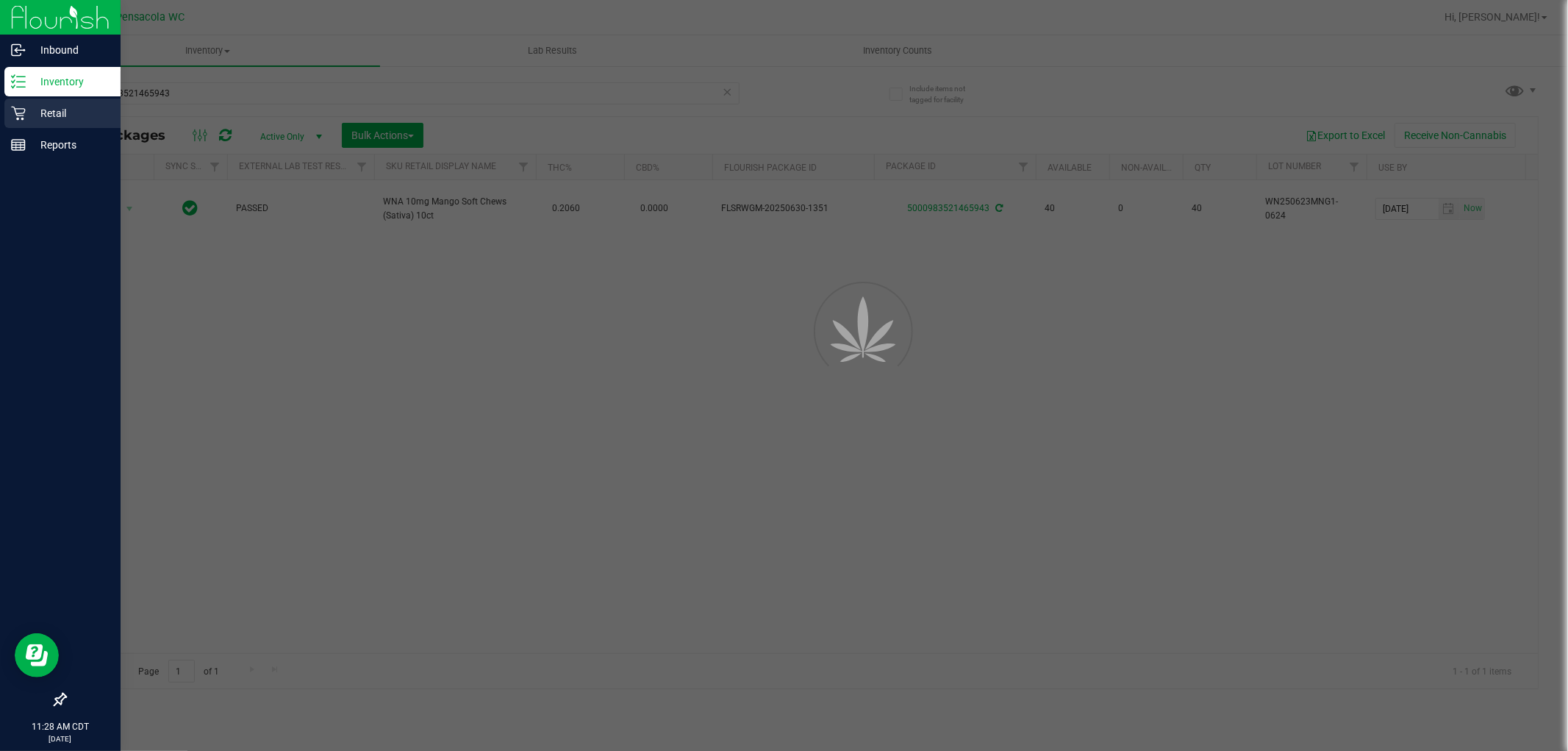
click at [0, 129] on link "Retail" at bounding box center [60, 114] width 120 height 31
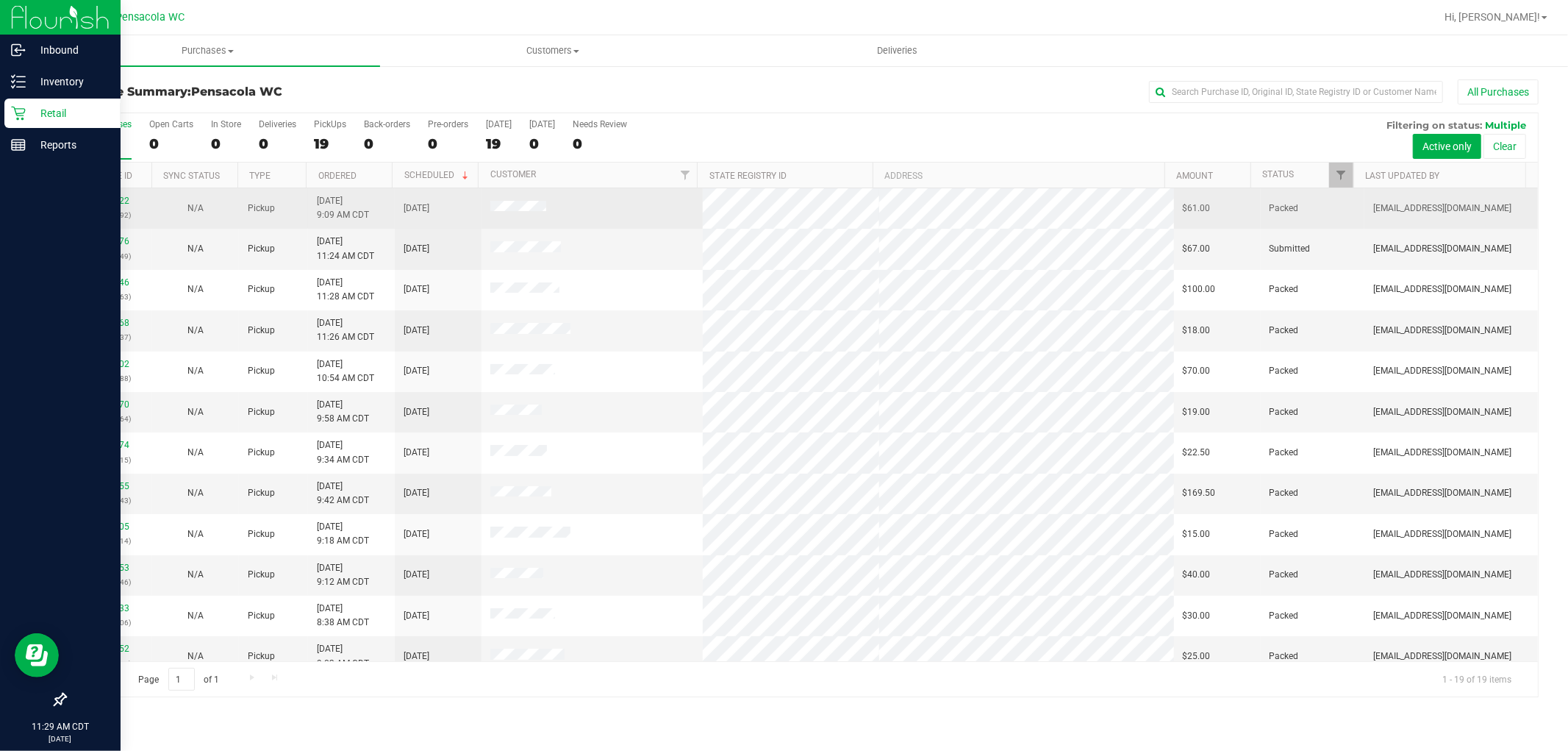
click at [1334, 189] on td "Packed" at bounding box center [1313, 208] width 105 height 40
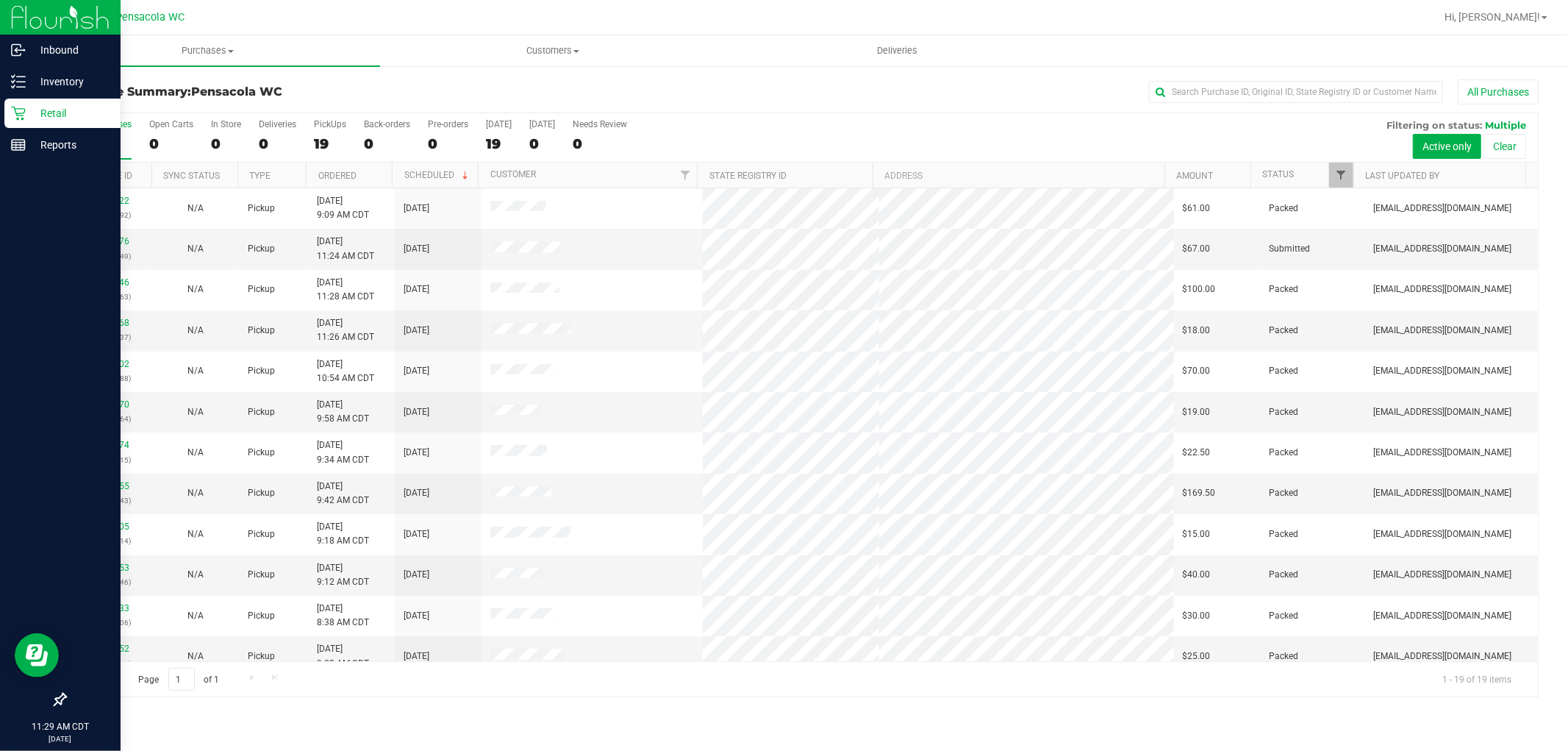
click at [1341, 175] on span "Filter" at bounding box center [1342, 175] width 12 height 12
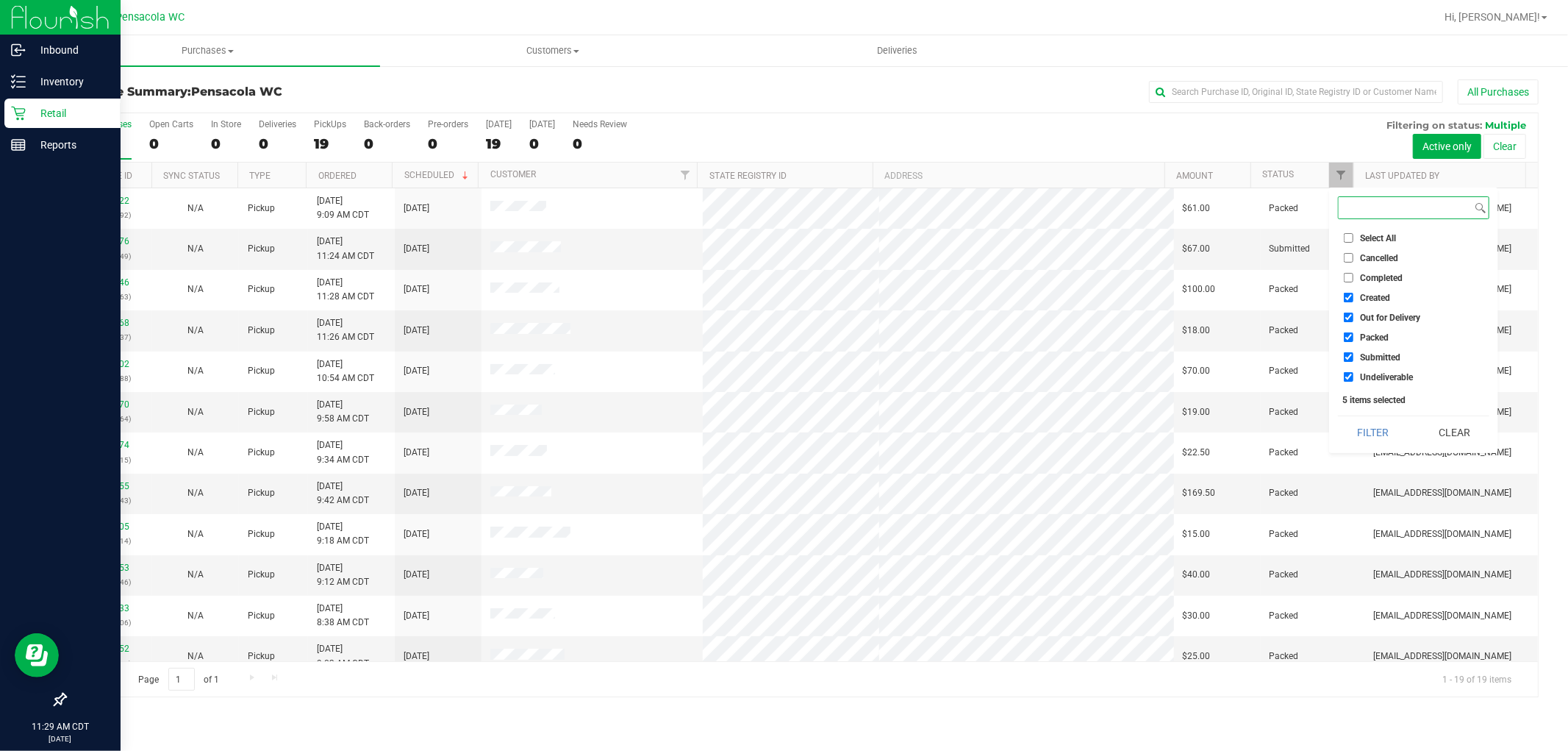
click at [1348, 238] on input "Select All" at bounding box center [1348, 238] width 10 height 10
checkbox input "true"
click at [1345, 239] on input "Select All" at bounding box center [1348, 238] width 10 height 10
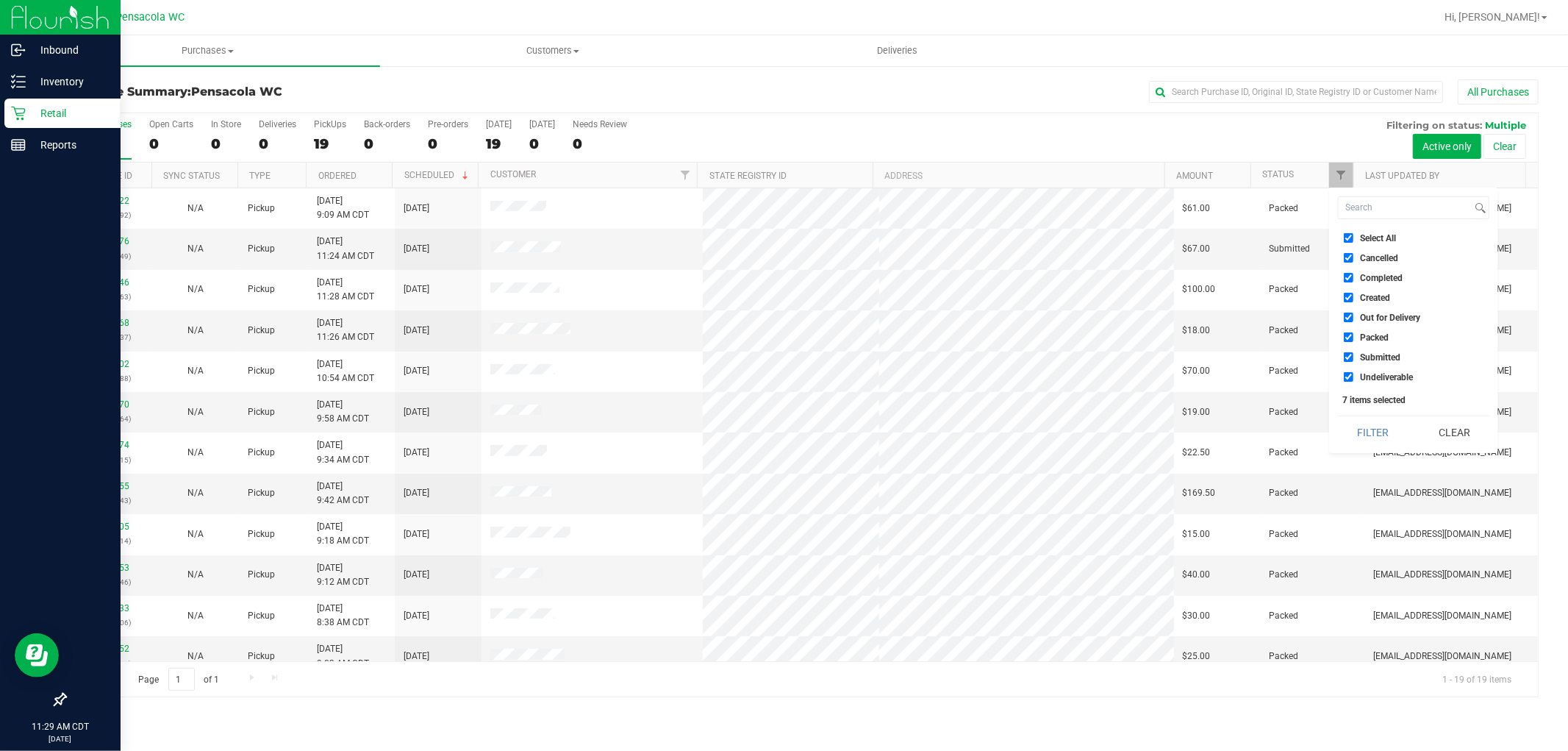
checkbox input "false"
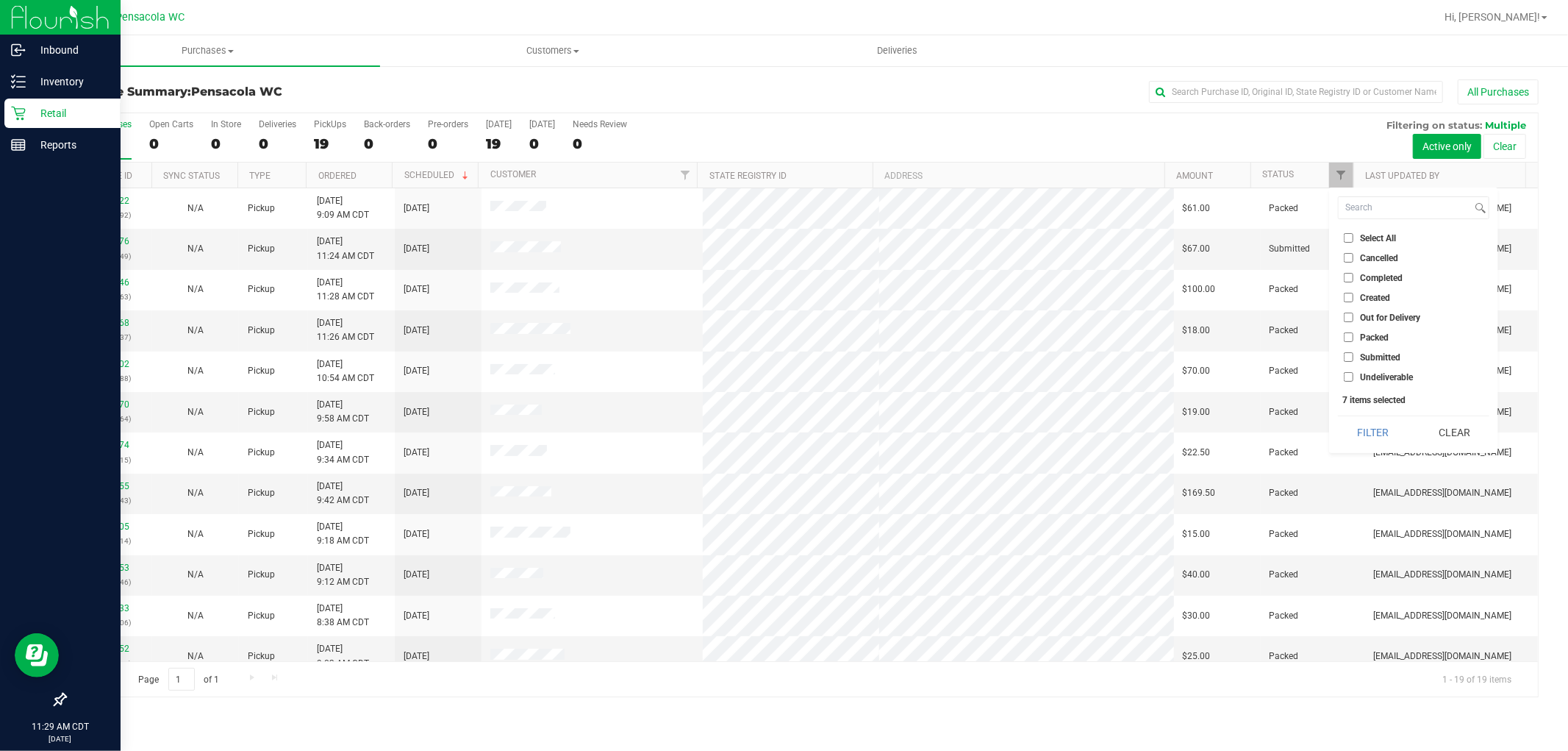
checkbox input "false"
click at [1353, 357] on input "Submitted" at bounding box center [1348, 356] width 10 height 10
checkbox input "true"
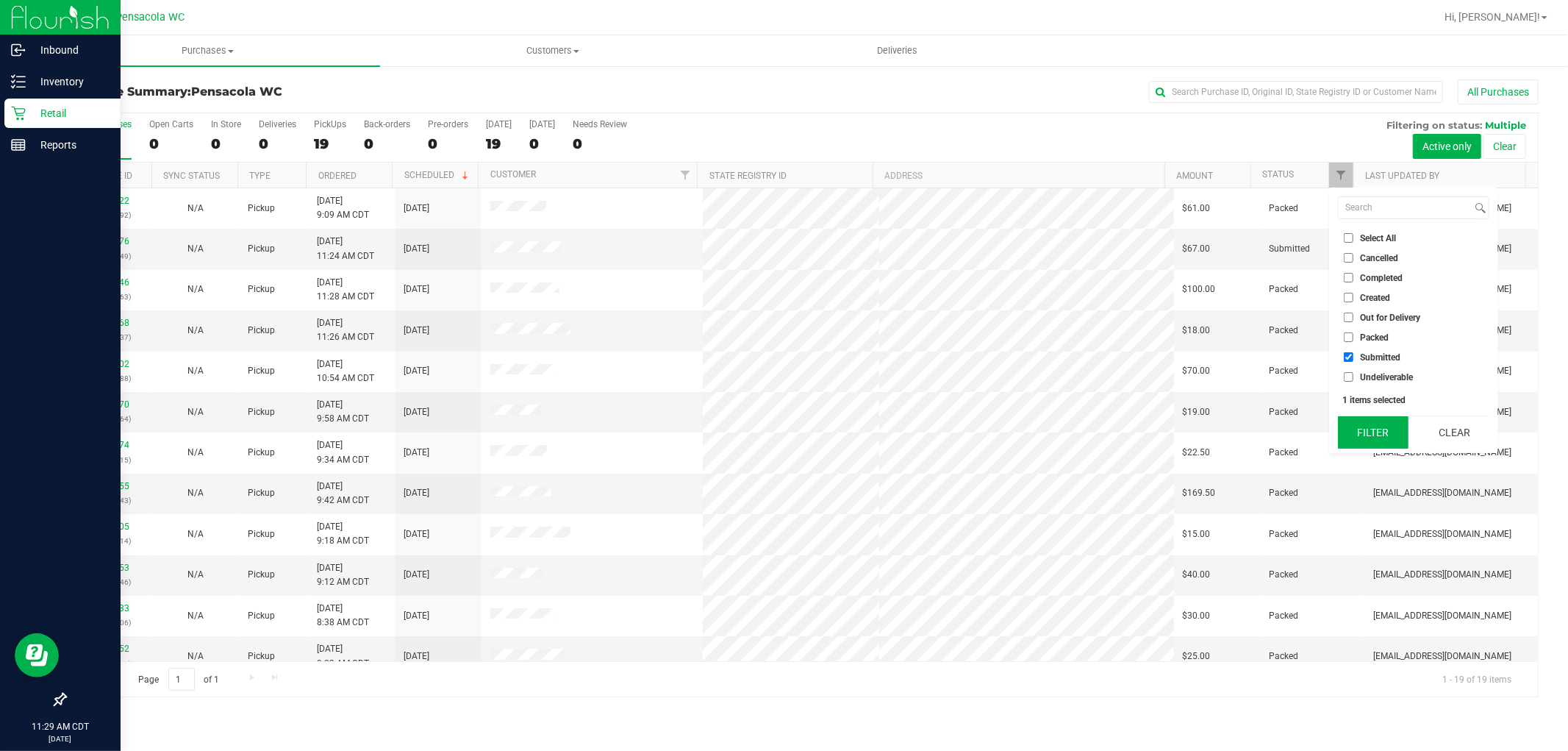
click at [1378, 443] on button "Filter" at bounding box center [1373, 432] width 71 height 32
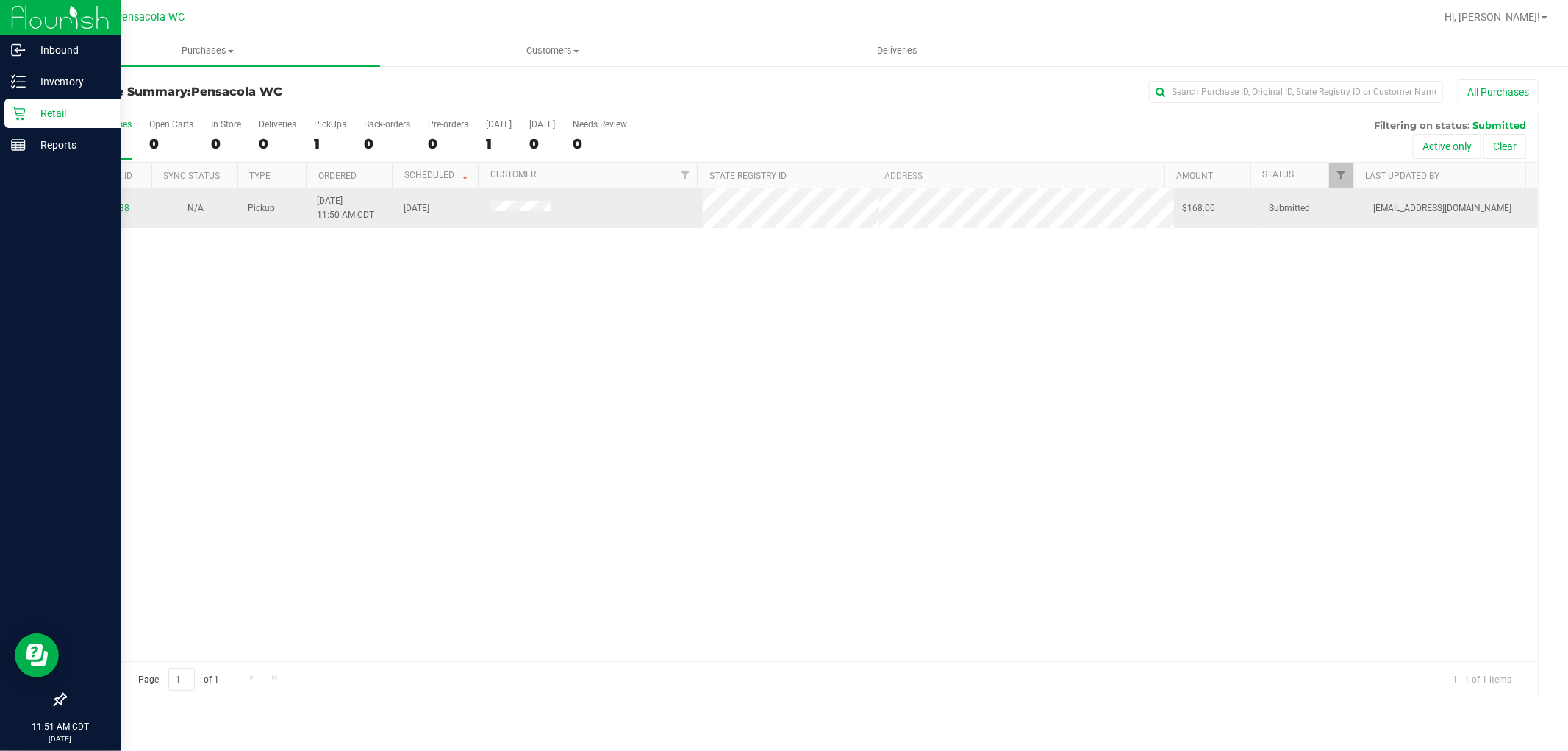
click at [112, 206] on link "11993888" at bounding box center [108, 208] width 41 height 10
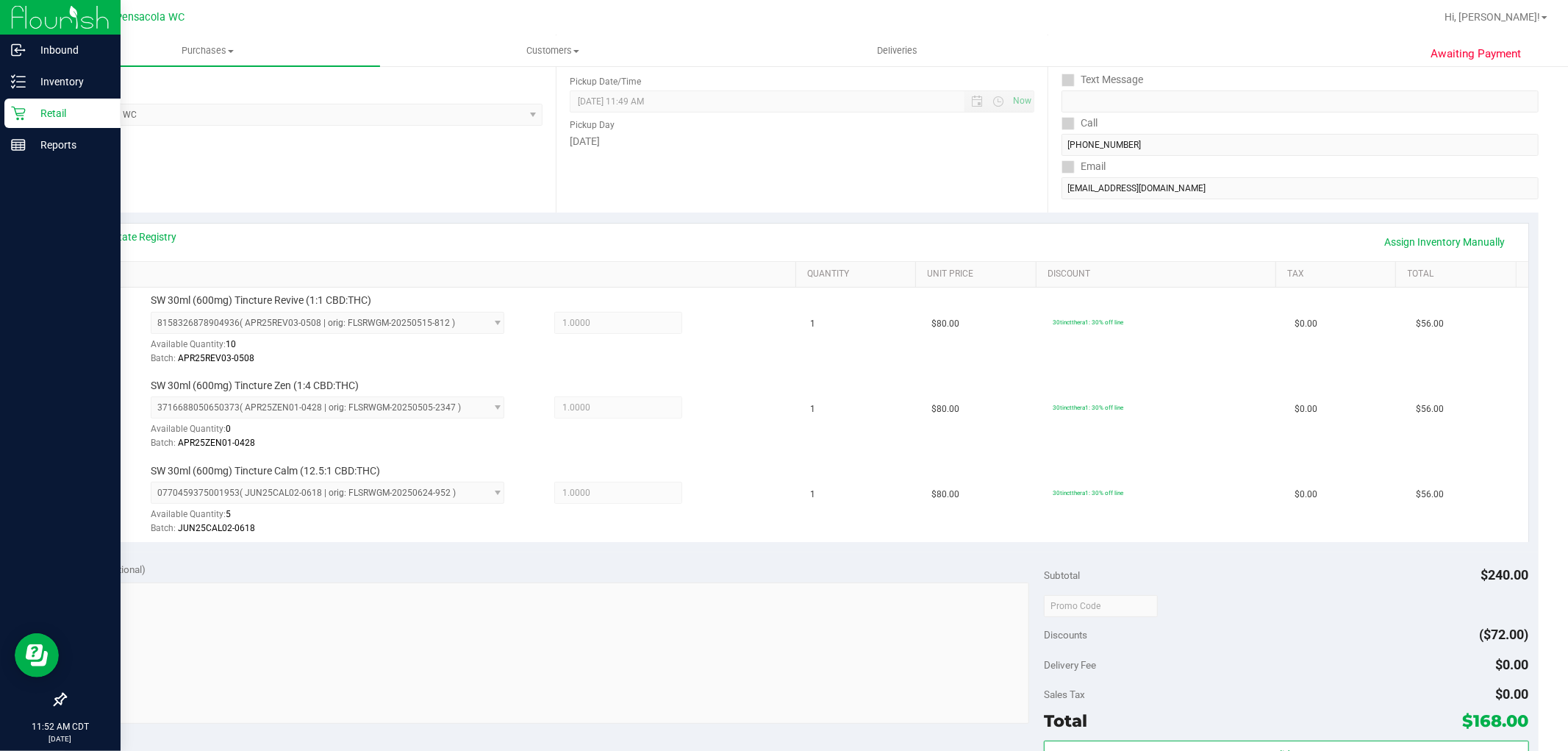
scroll to position [441, 0]
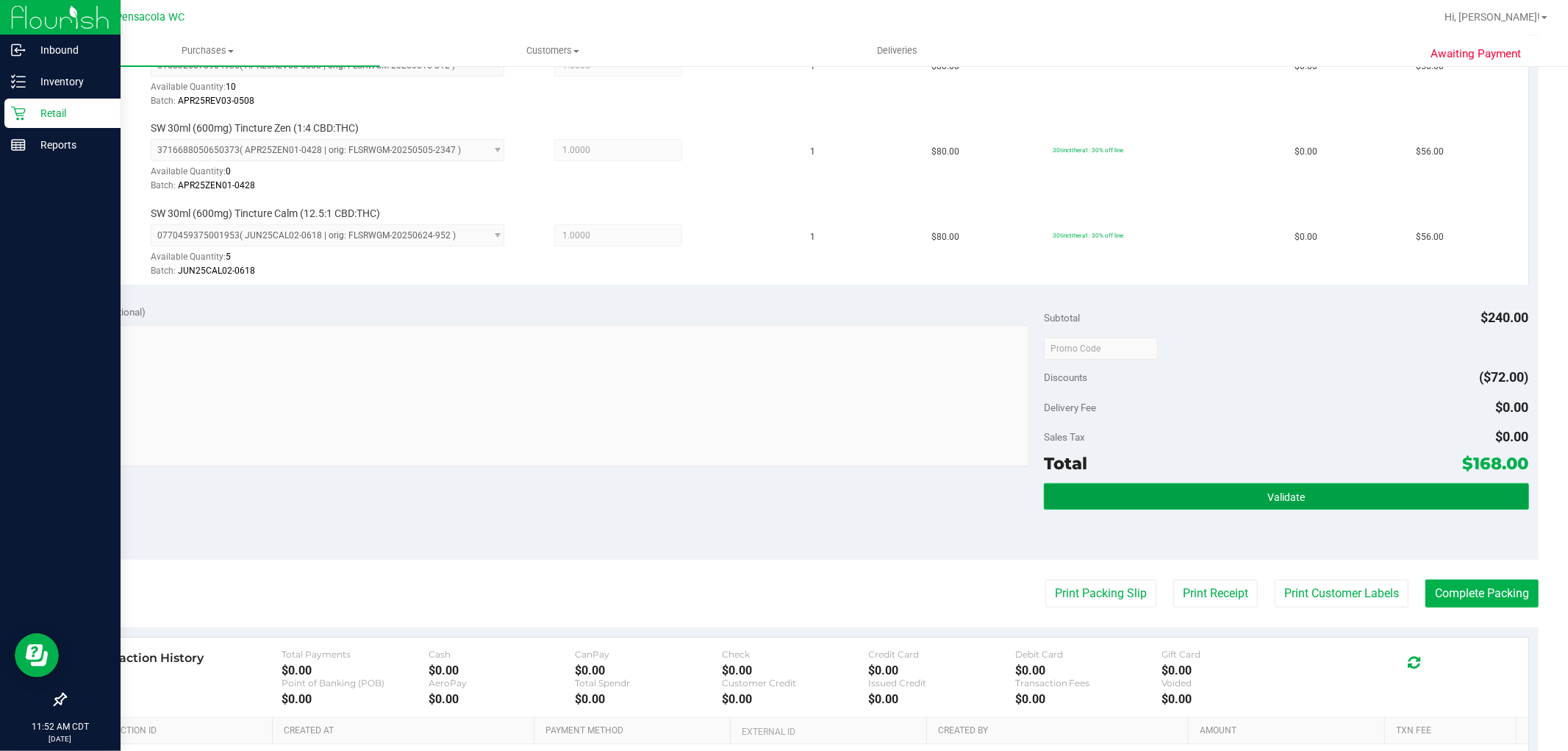
click at [1254, 510] on button "Validate" at bounding box center [1286, 496] width 484 height 26
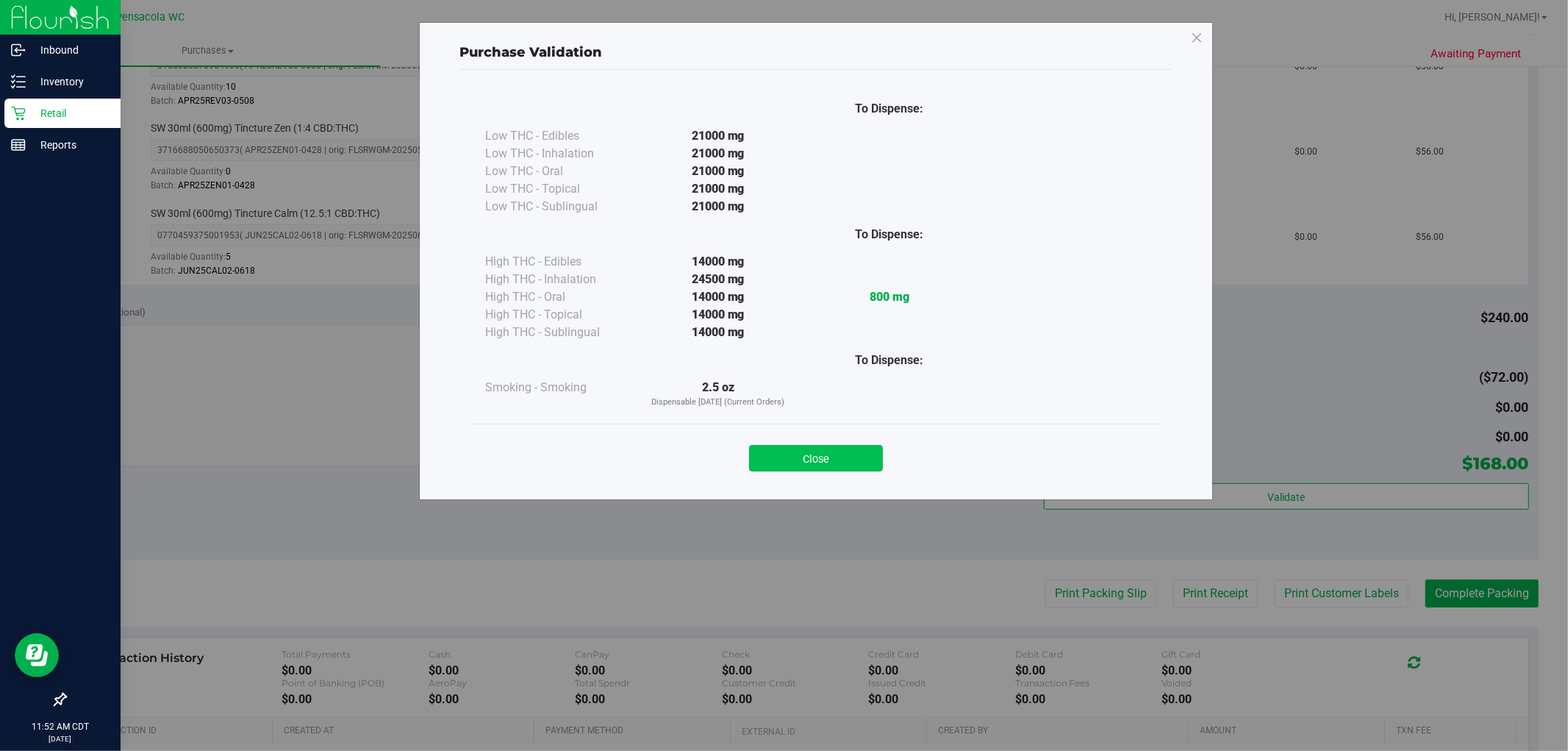
click at [821, 455] on button "Close" at bounding box center [816, 458] width 134 height 26
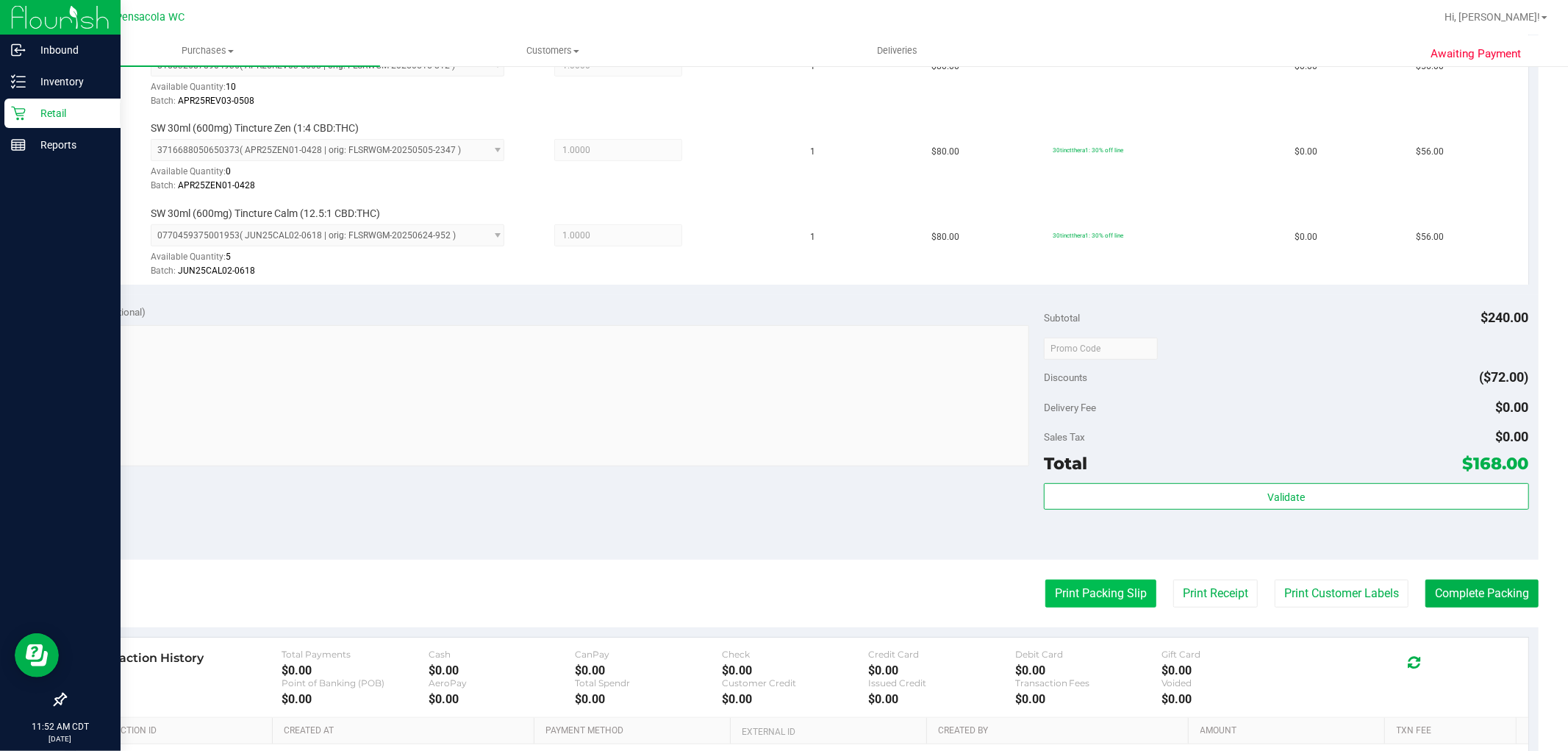
click at [1115, 591] on button "Print Packing Slip" at bounding box center [1100, 593] width 111 height 28
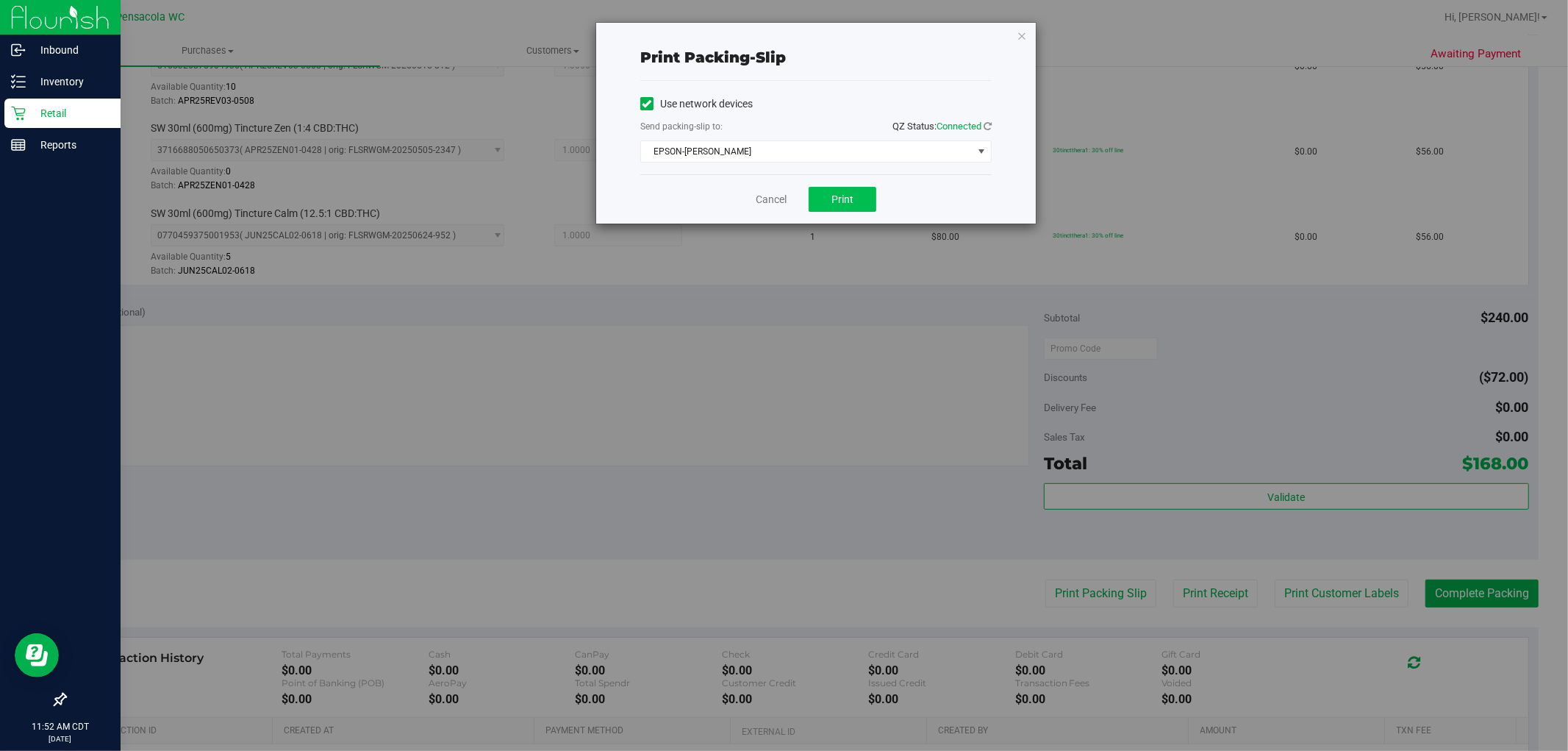
click at [843, 200] on span "Print" at bounding box center [841, 200] width 22 height 12
click at [763, 204] on link "Cancel" at bounding box center [771, 200] width 30 height 16
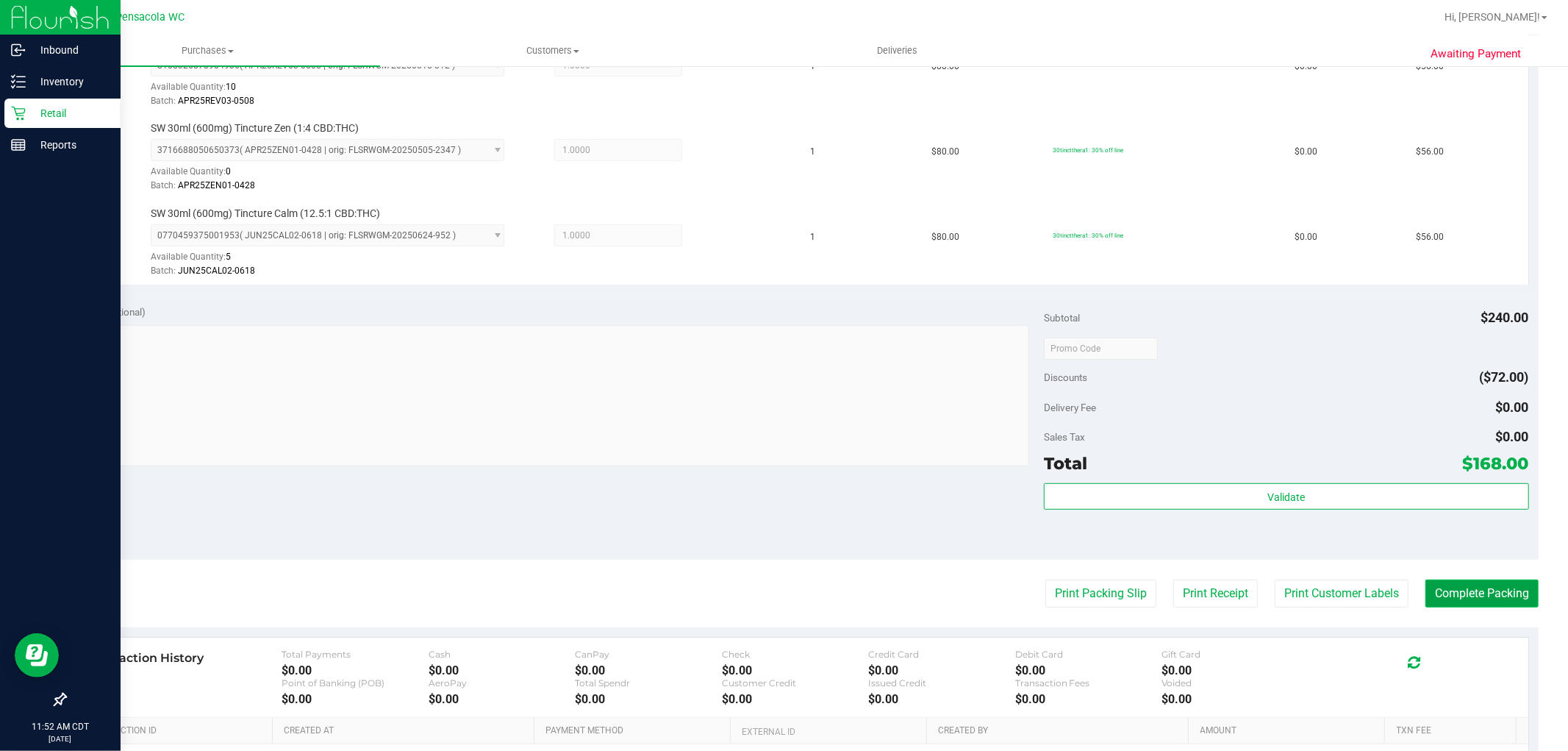
click at [1446, 601] on button "Complete Packing" at bounding box center [1482, 593] width 113 height 28
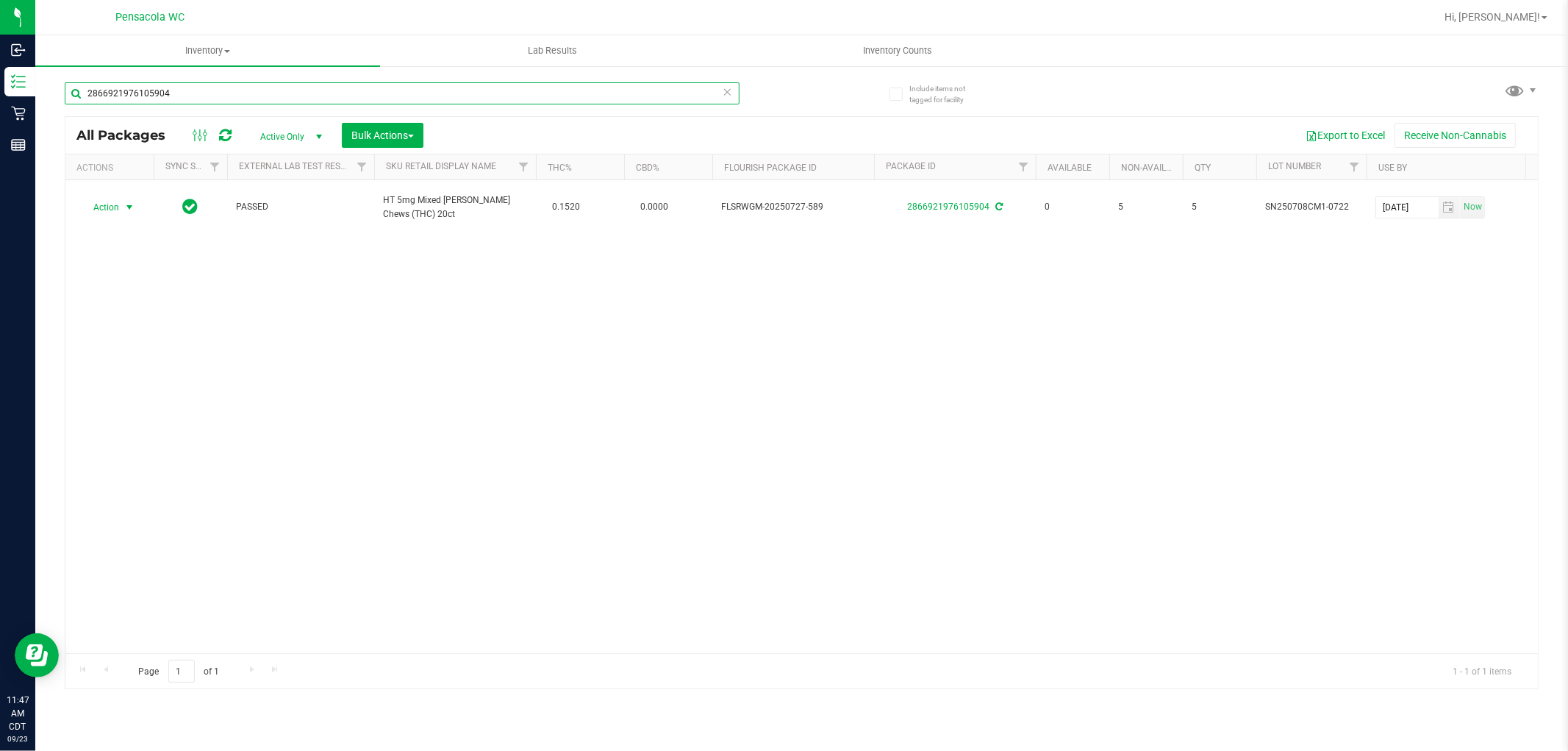
click at [252, 92] on input "2866921976105904" at bounding box center [402, 93] width 675 height 22
type input "2"
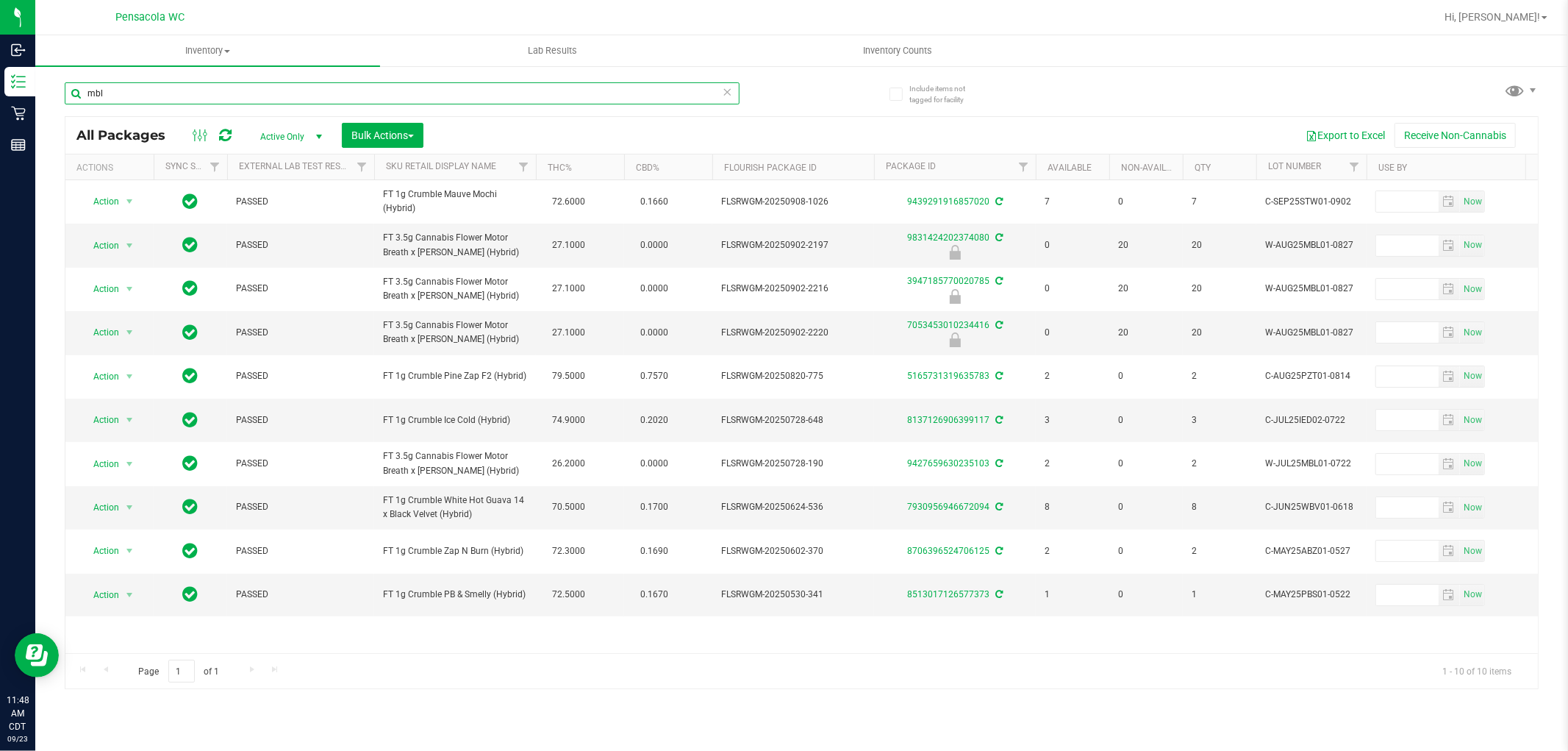
type input "mbl"
